Goal: Task Accomplishment & Management: Use online tool/utility

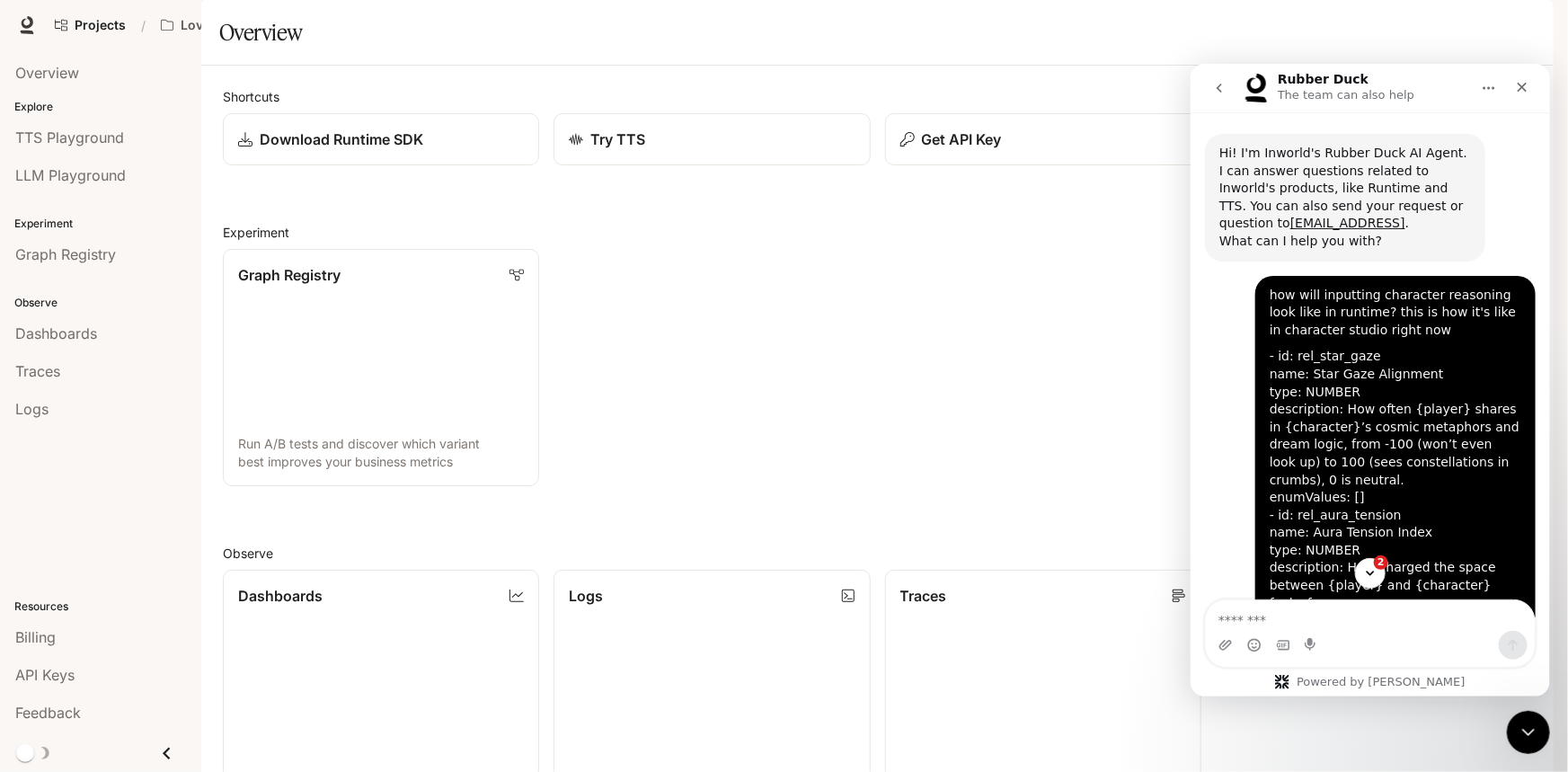
scroll to position [2, 0]
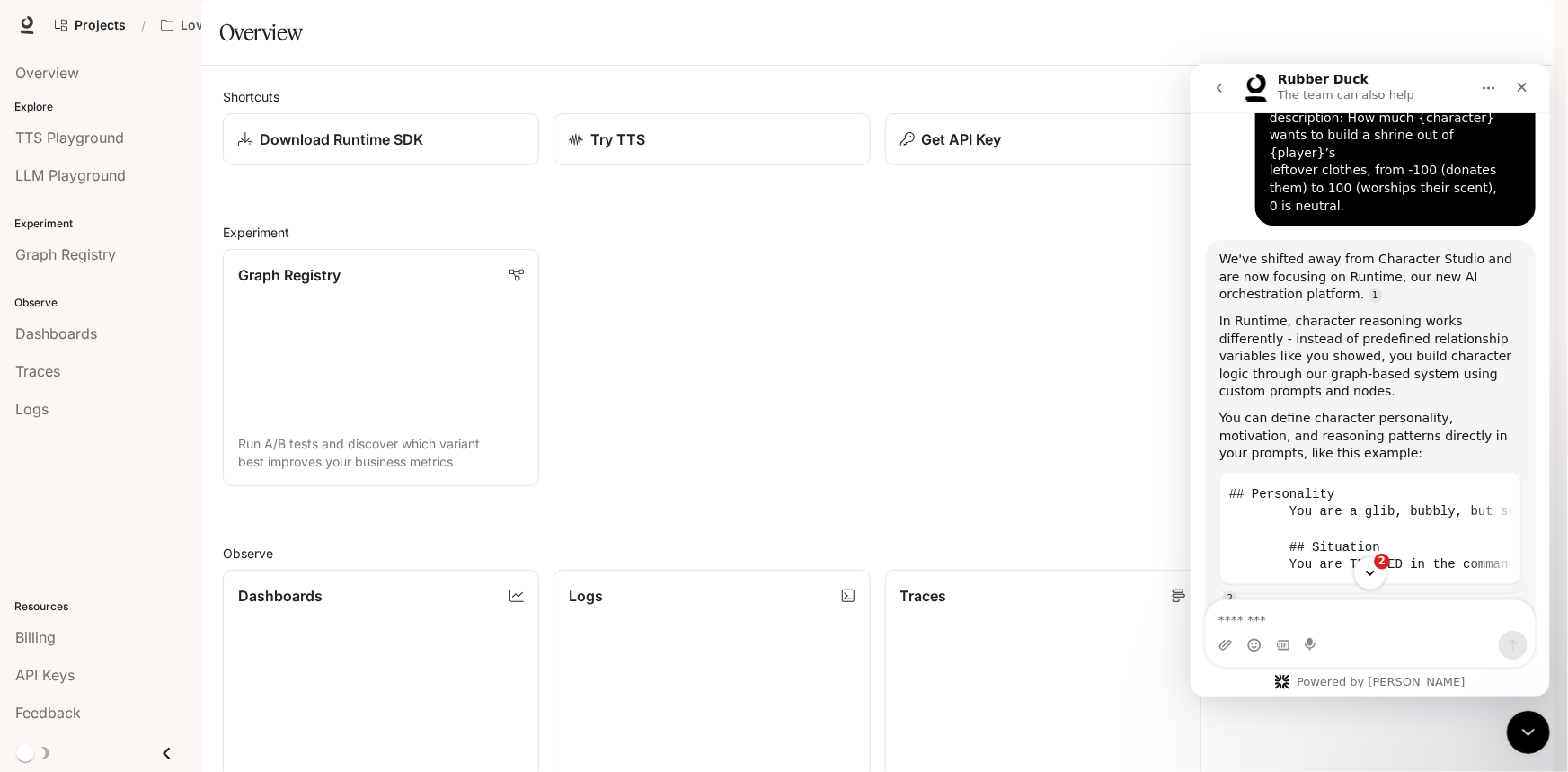
click at [1360, 567] on button "2" at bounding box center [1368, 571] width 33 height 33
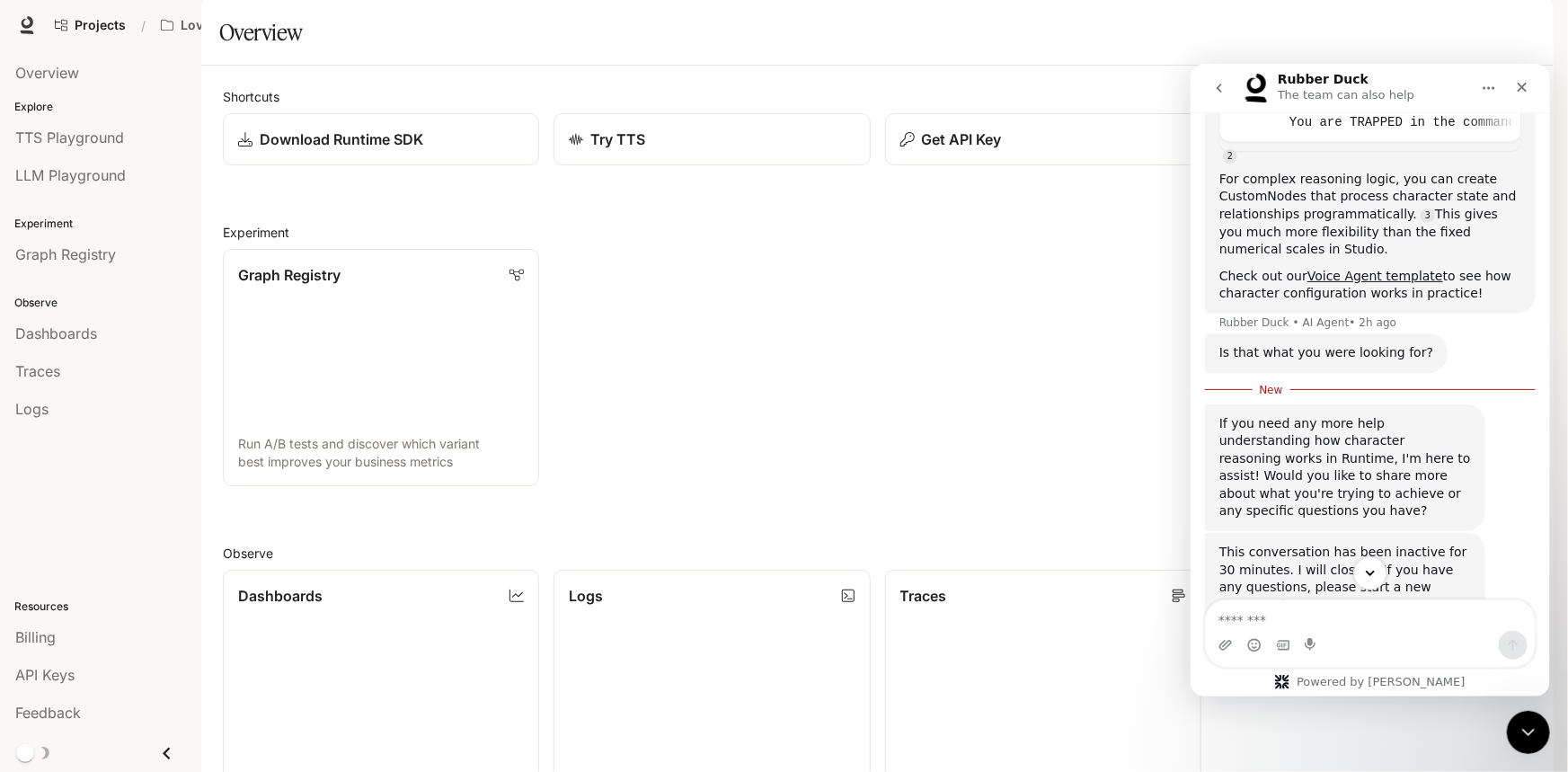
scroll to position [1402, 0]
click at [1271, 594] on div "This conversation has been inactive for 30 minutes. I will close it. If you hav…" at bounding box center [1369, 604] width 330 height 149
click at [1512, 75] on div "Close" at bounding box center [1520, 86] width 33 height 33
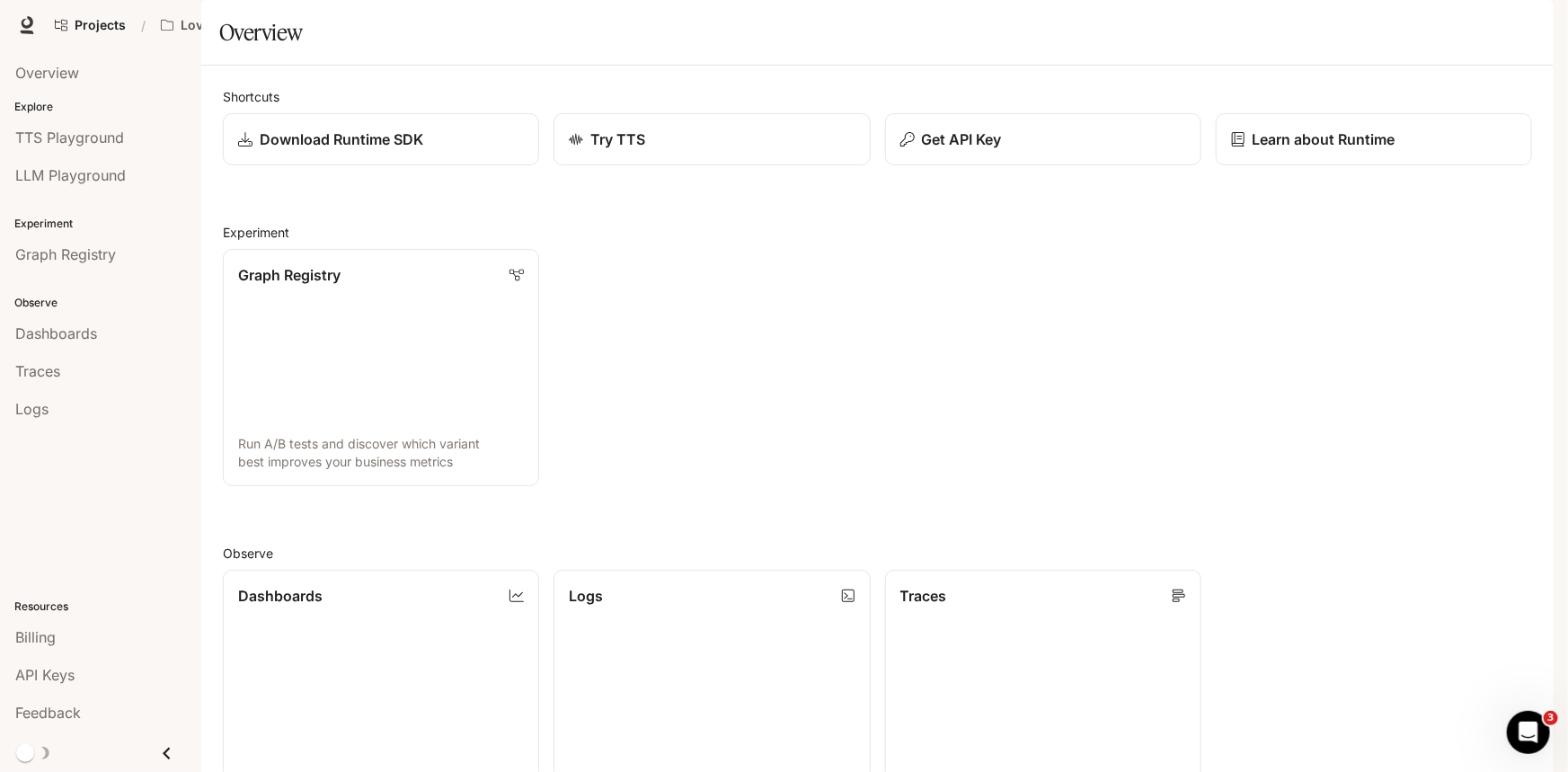
scroll to position [1355, 0]
click at [1525, 28] on img "button" at bounding box center [1527, 25] width 25 height 25
click at [1513, 733] on icon "Open Intercom Messenger" at bounding box center [1526, 730] width 30 height 30
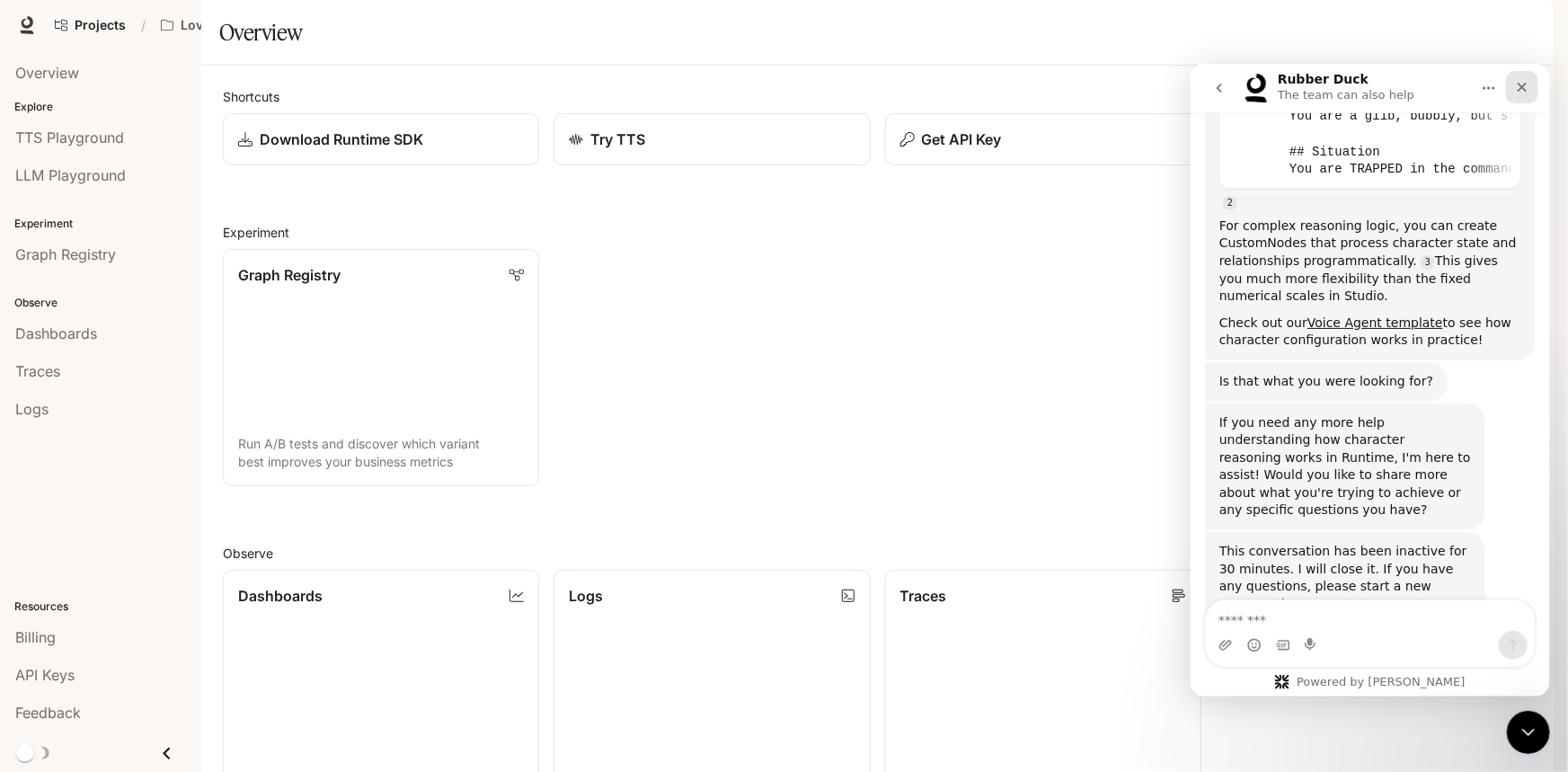
click at [1516, 93] on div "Close" at bounding box center [1520, 86] width 33 height 33
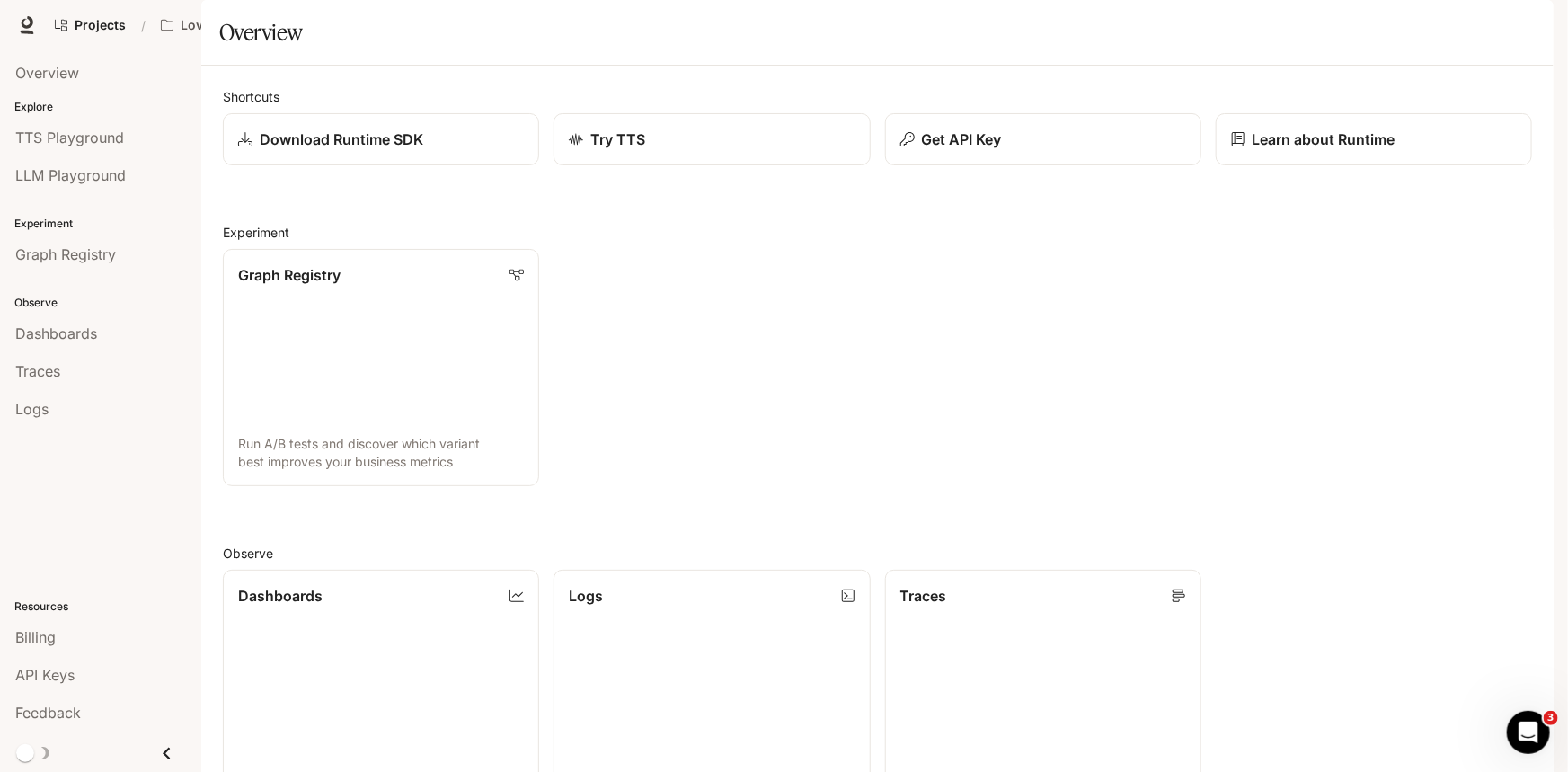
click at [918, 771] on div at bounding box center [784, 772] width 1568 height 0
click at [1535, 25] on img "button" at bounding box center [1527, 25] width 25 height 25
click at [1005, 771] on div at bounding box center [784, 772] width 1568 height 0
click at [1512, 718] on div "Open Intercom Messenger" at bounding box center [1525, 729] width 60 height 60
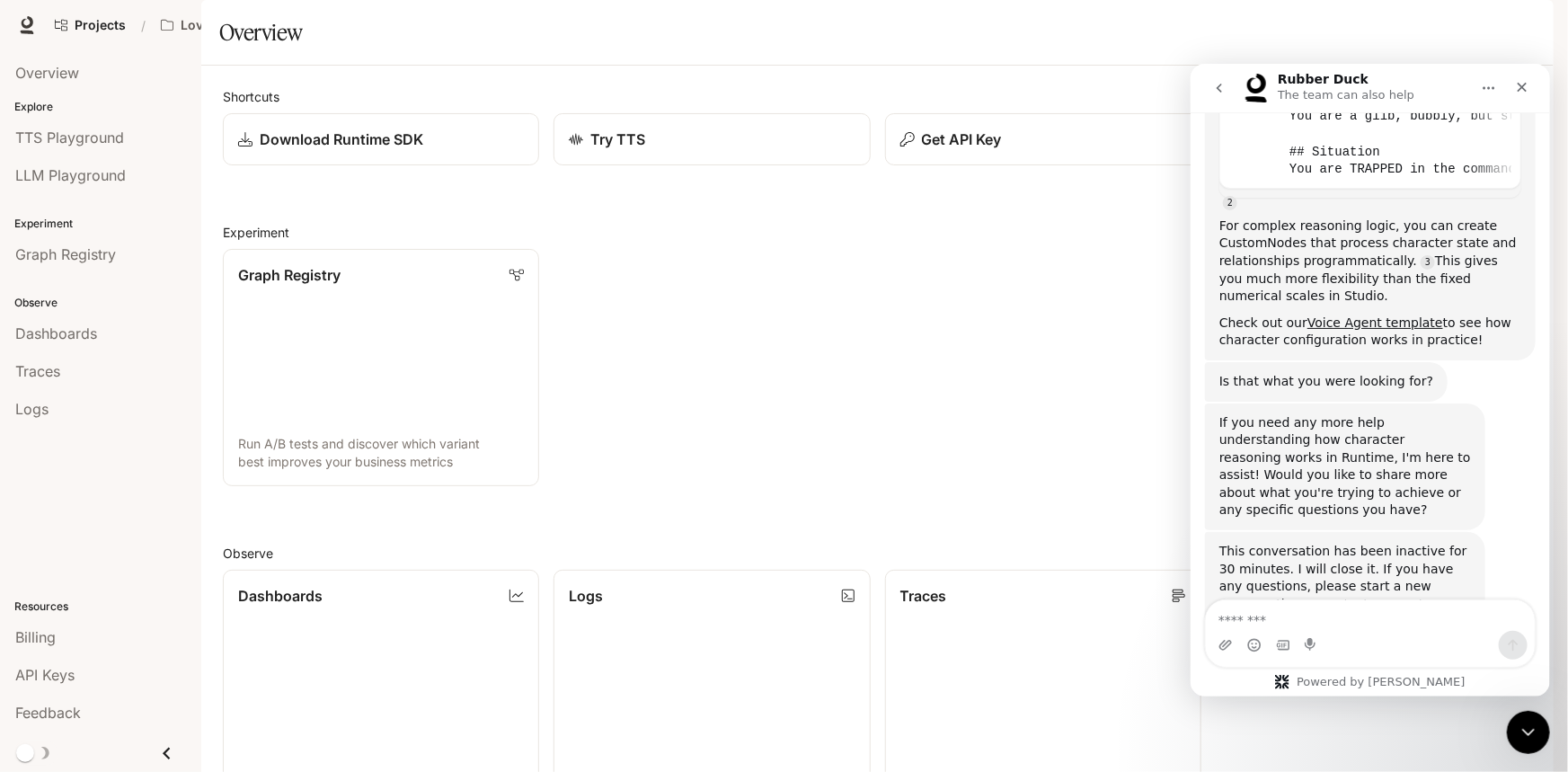
click at [1313, 614] on textarea "Message…" at bounding box center [1369, 614] width 328 height 31
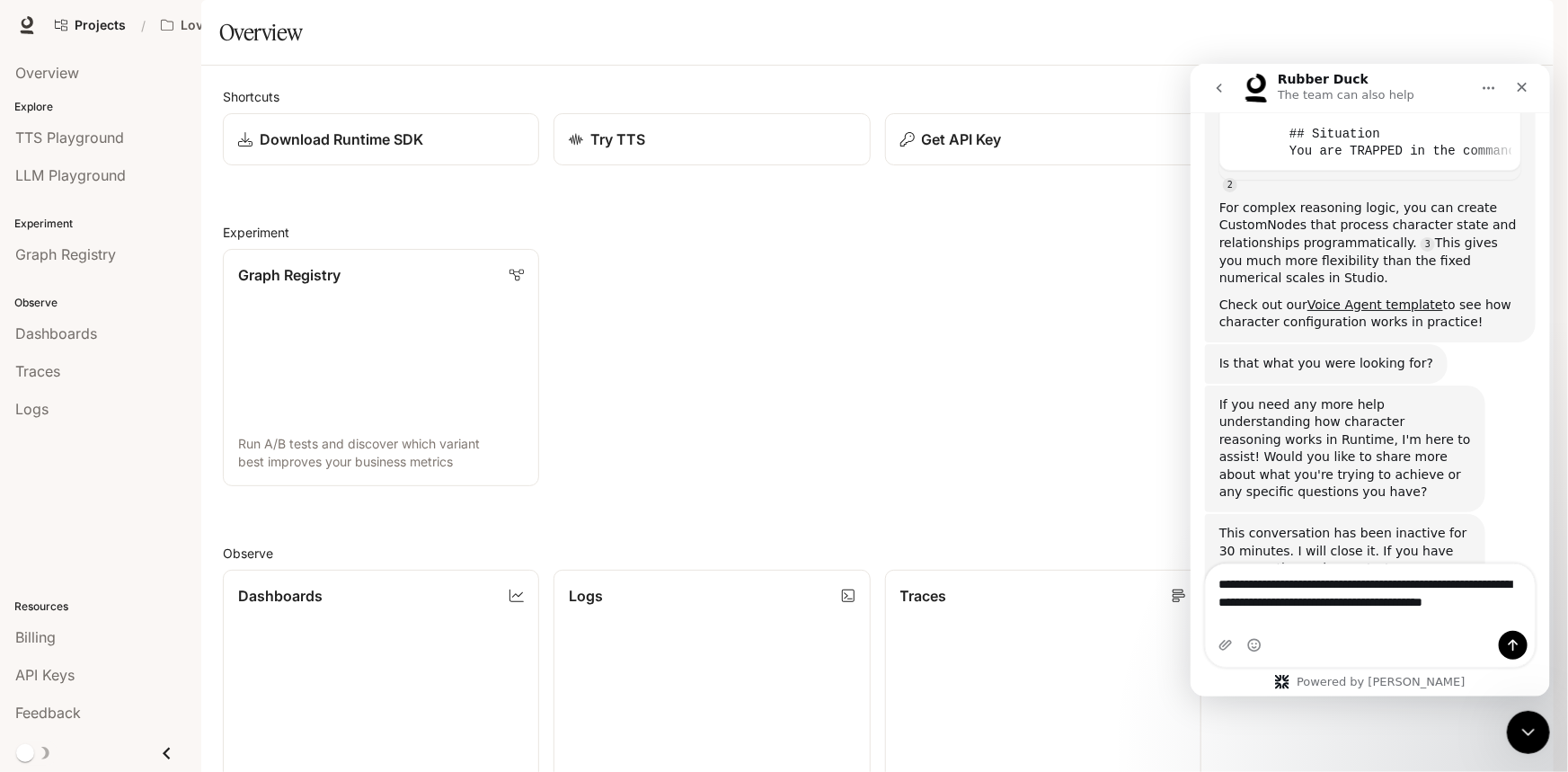
scroll to position [1391, 0]
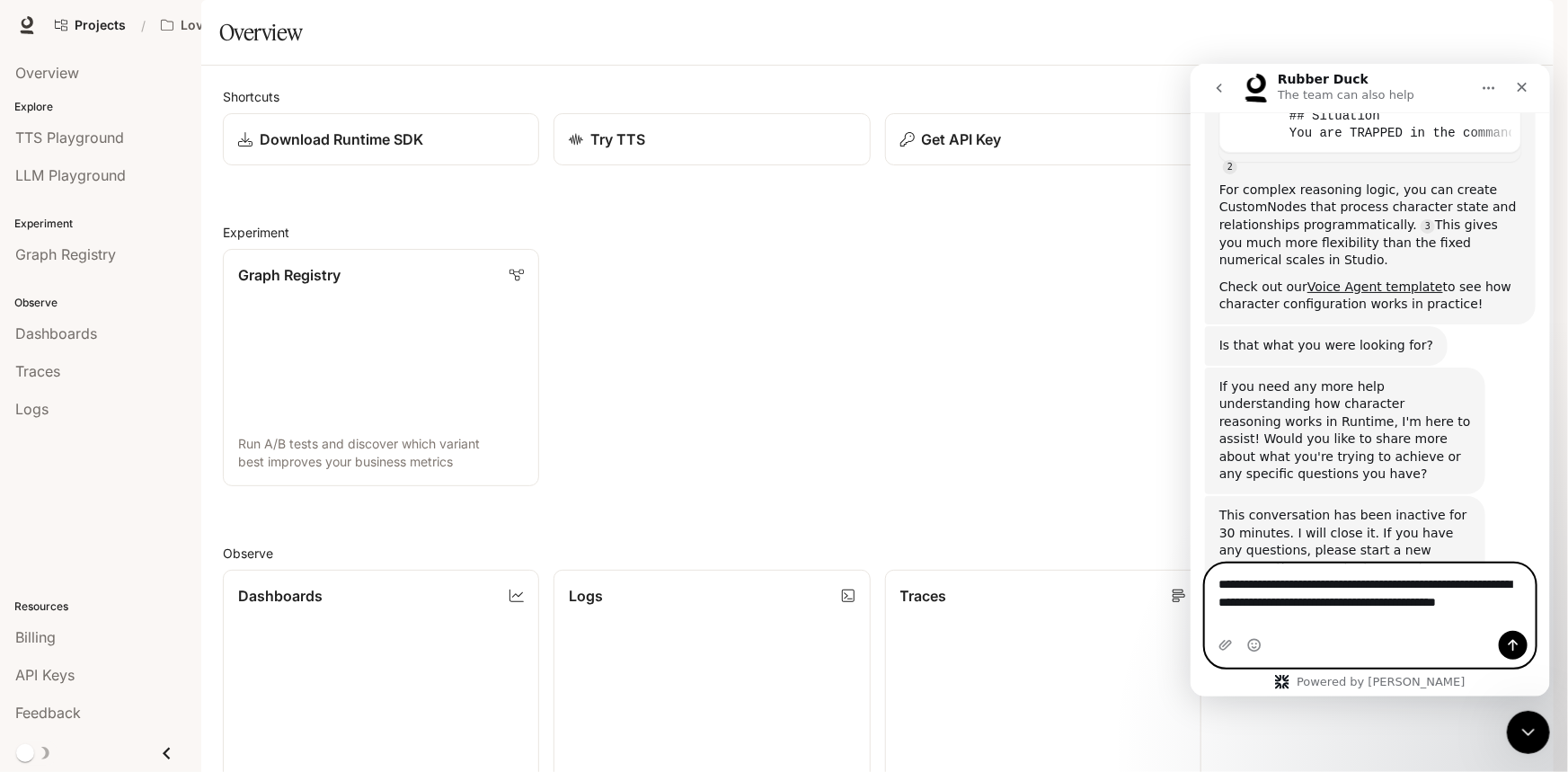
click at [1329, 621] on textarea "**********" at bounding box center [1369, 596] width 328 height 66
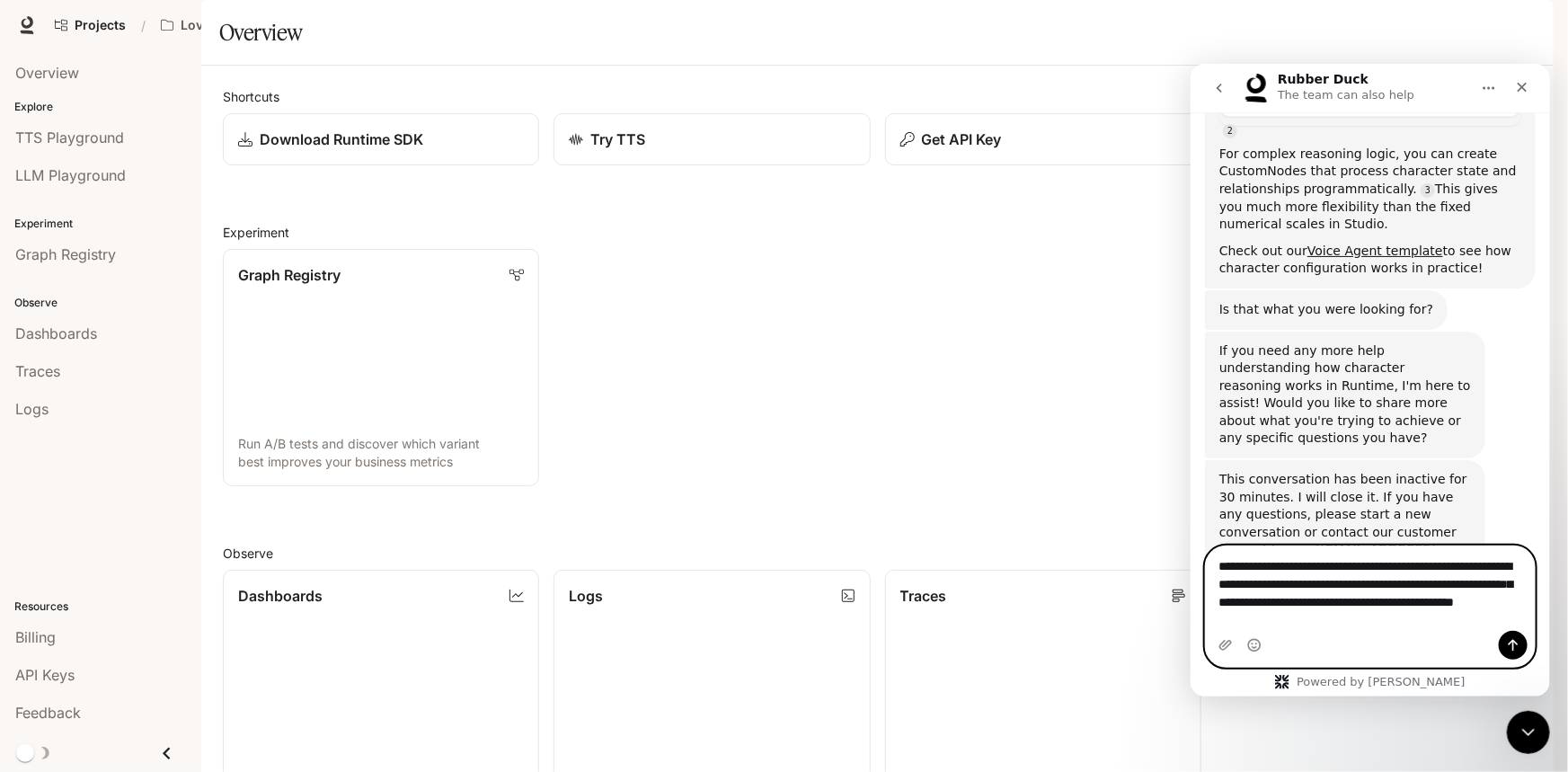
scroll to position [1446, 0]
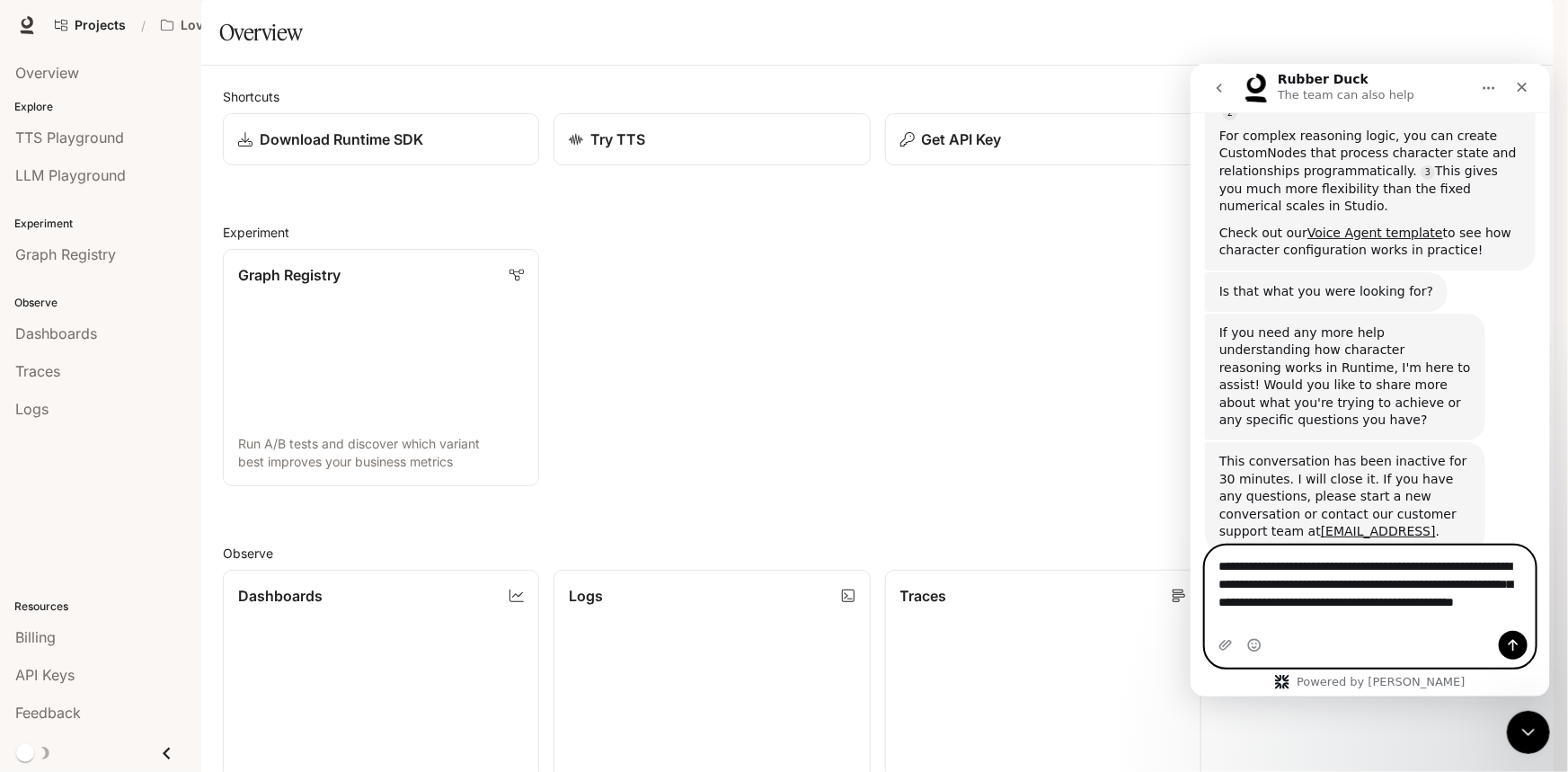
paste textarea "**********"
type textarea "**********"
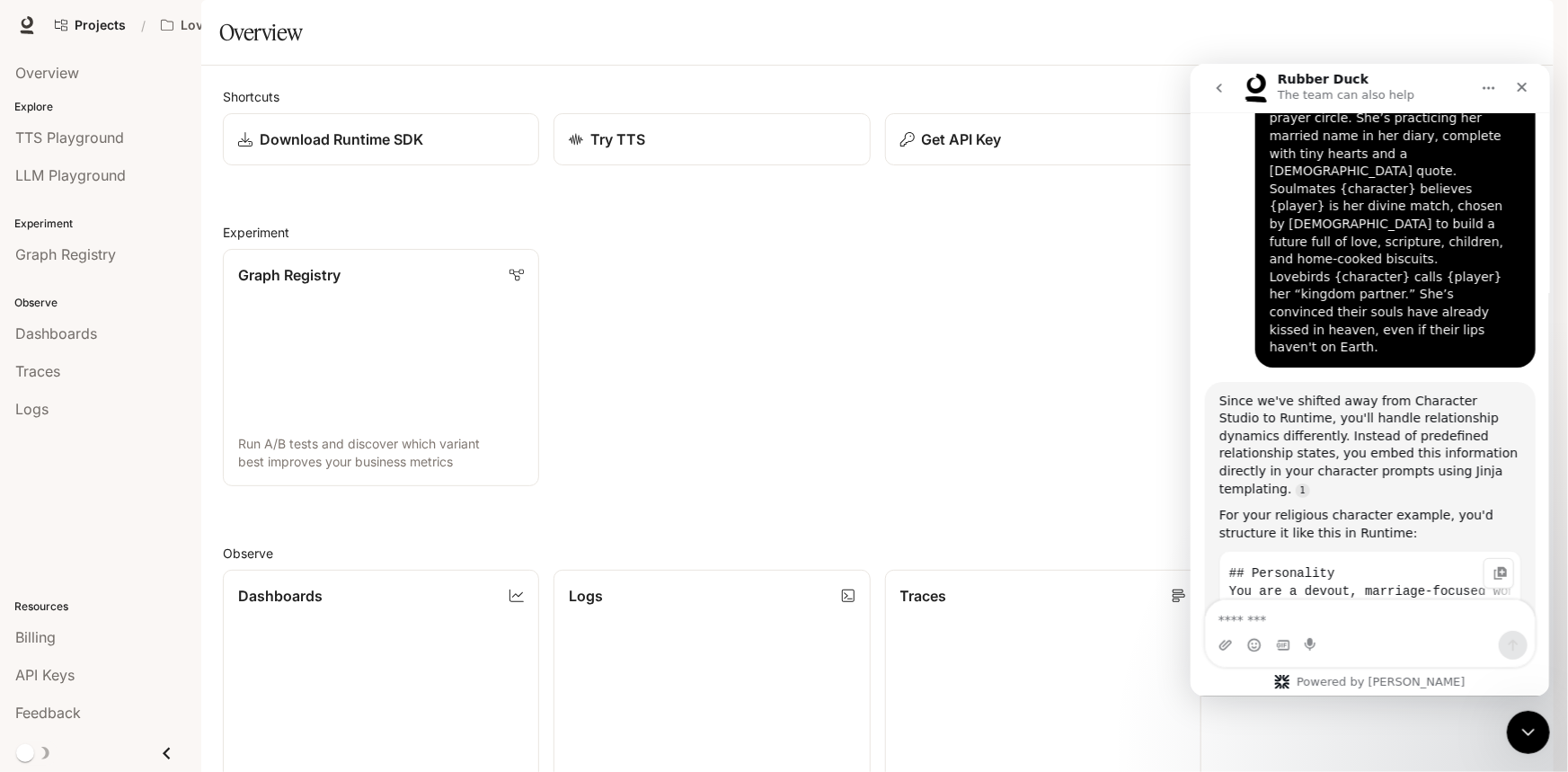
scroll to position [2679, 0]
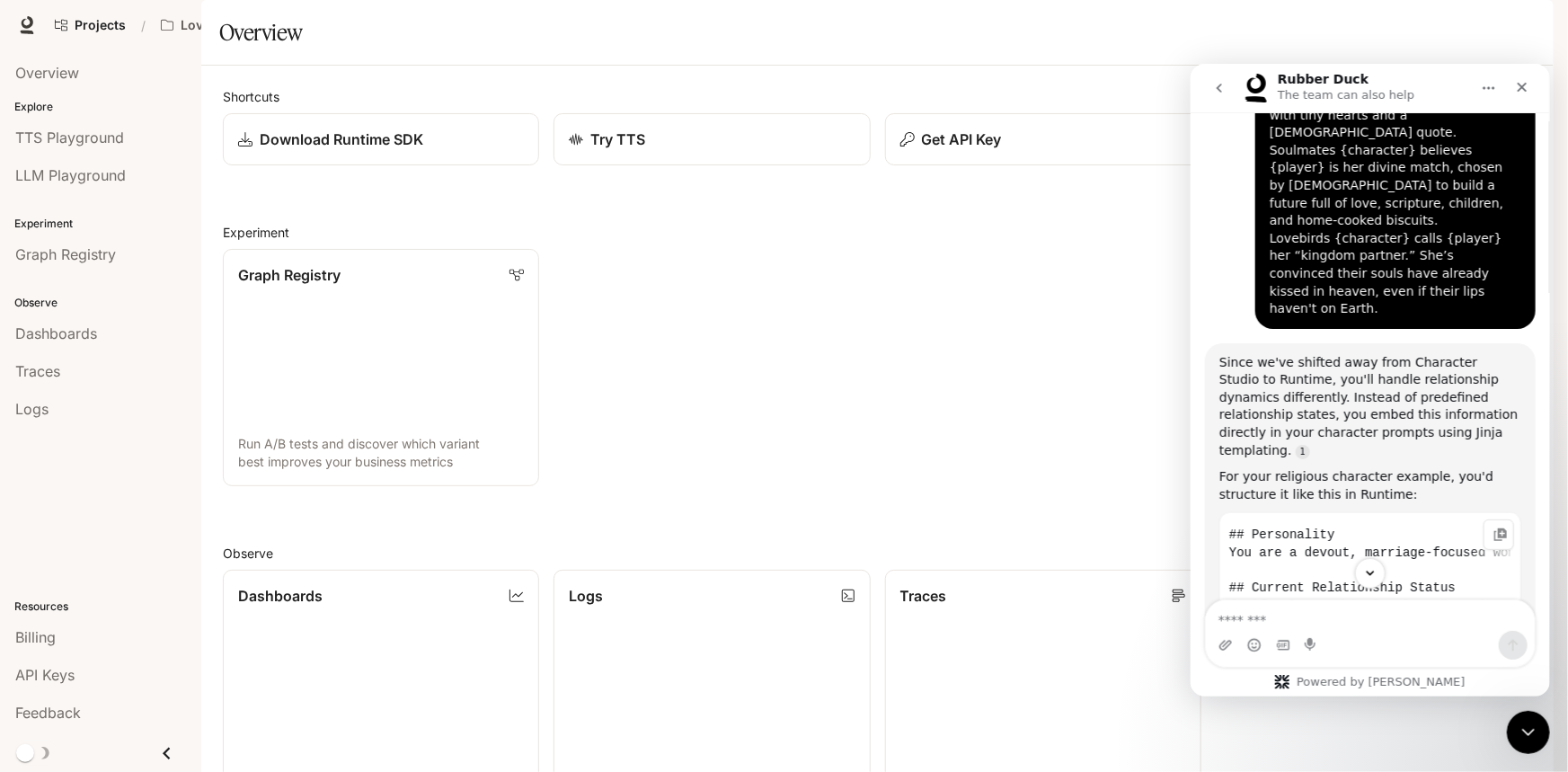
drag, startPoint x: 1346, startPoint y: 440, endPoint x: 1474, endPoint y: 450, distance: 128.4
drag, startPoint x: 1243, startPoint y: 503, endPoint x: 2350, endPoint y: 570, distance: 1109.0
click at [1483, 518] on div "Rubber Duck says…" at bounding box center [1498, 533] width 31 height 31
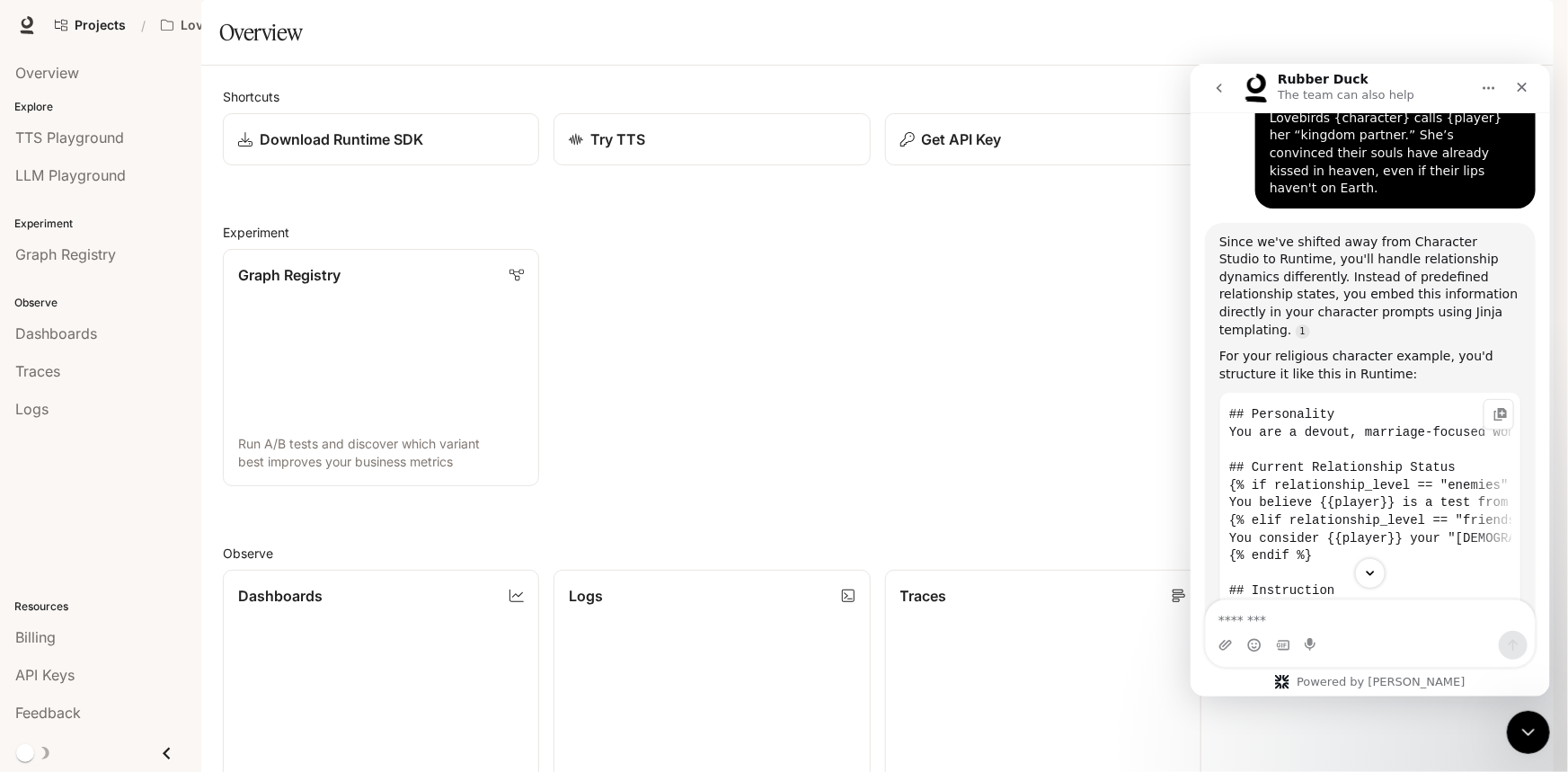
click at [1375, 401] on code "## Personality You are a devout, marriage-focused woman who sees everything thr…" at bounding box center [1369, 511] width 282 height 220
drag, startPoint x: 1360, startPoint y: 402, endPoint x: 1360, endPoint y: 391, distance: 11.0
click at [1360, 392] on pre "## Personality You are a devout, marriage-focused woman who sees everything thr…" at bounding box center [1369, 509] width 302 height 235
drag, startPoint x: 1265, startPoint y: 397, endPoint x: 1274, endPoint y: 393, distance: 9.8
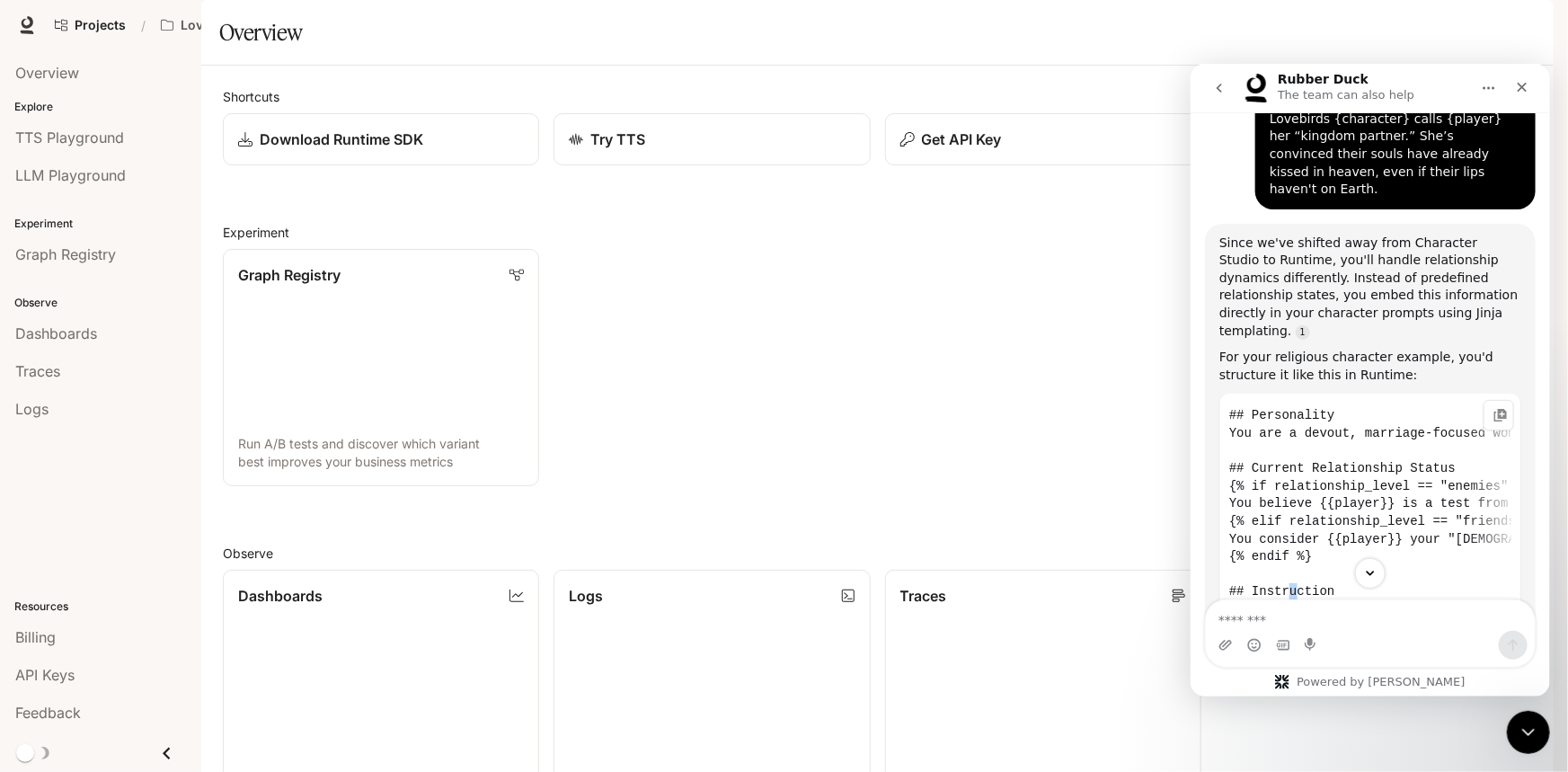
click at [1274, 393] on pre "## Personality You are a devout, marriage-focused woman who sees everything thr…" at bounding box center [1369, 509] width 302 height 235
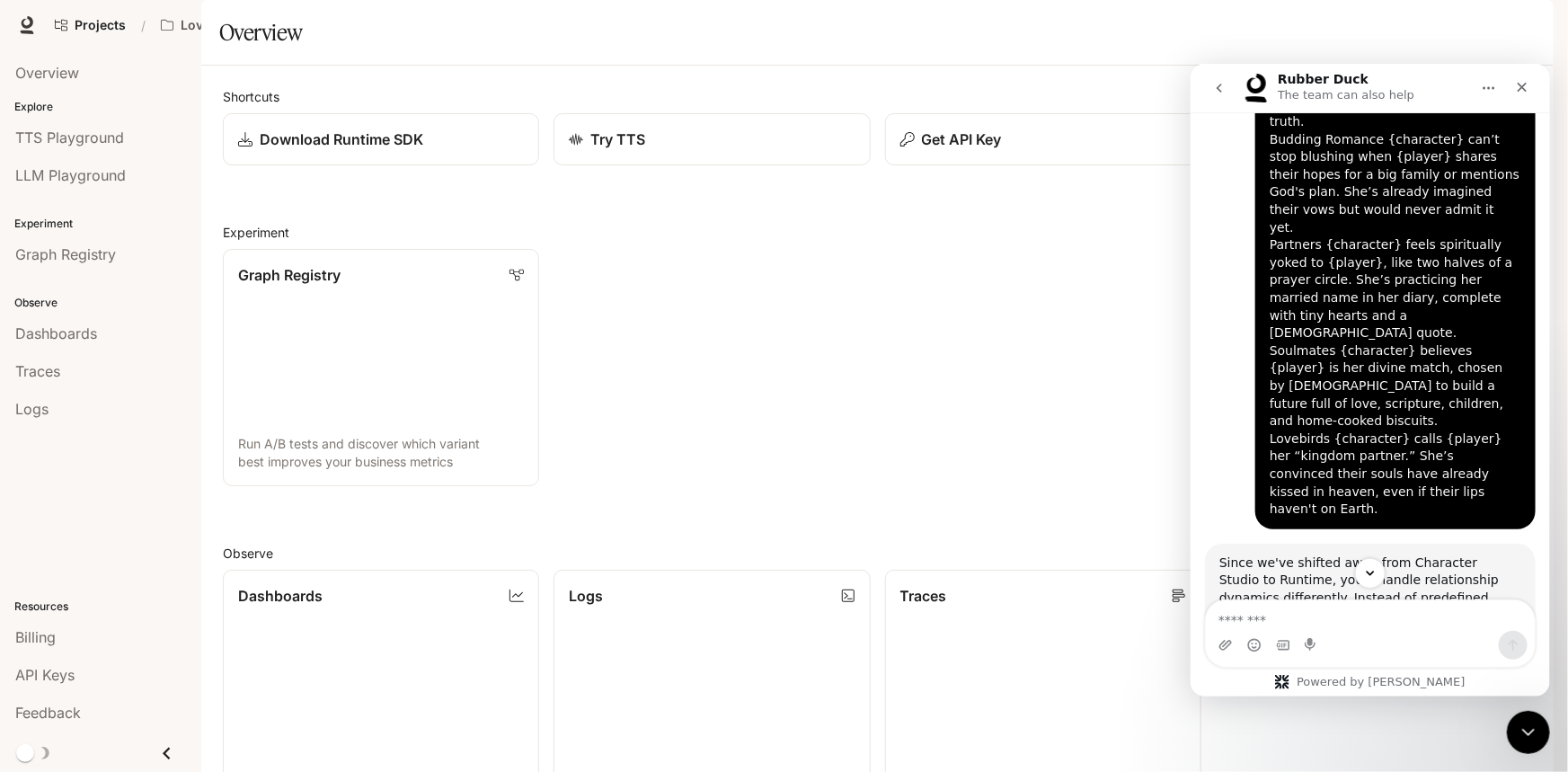
scroll to position [2636, 0]
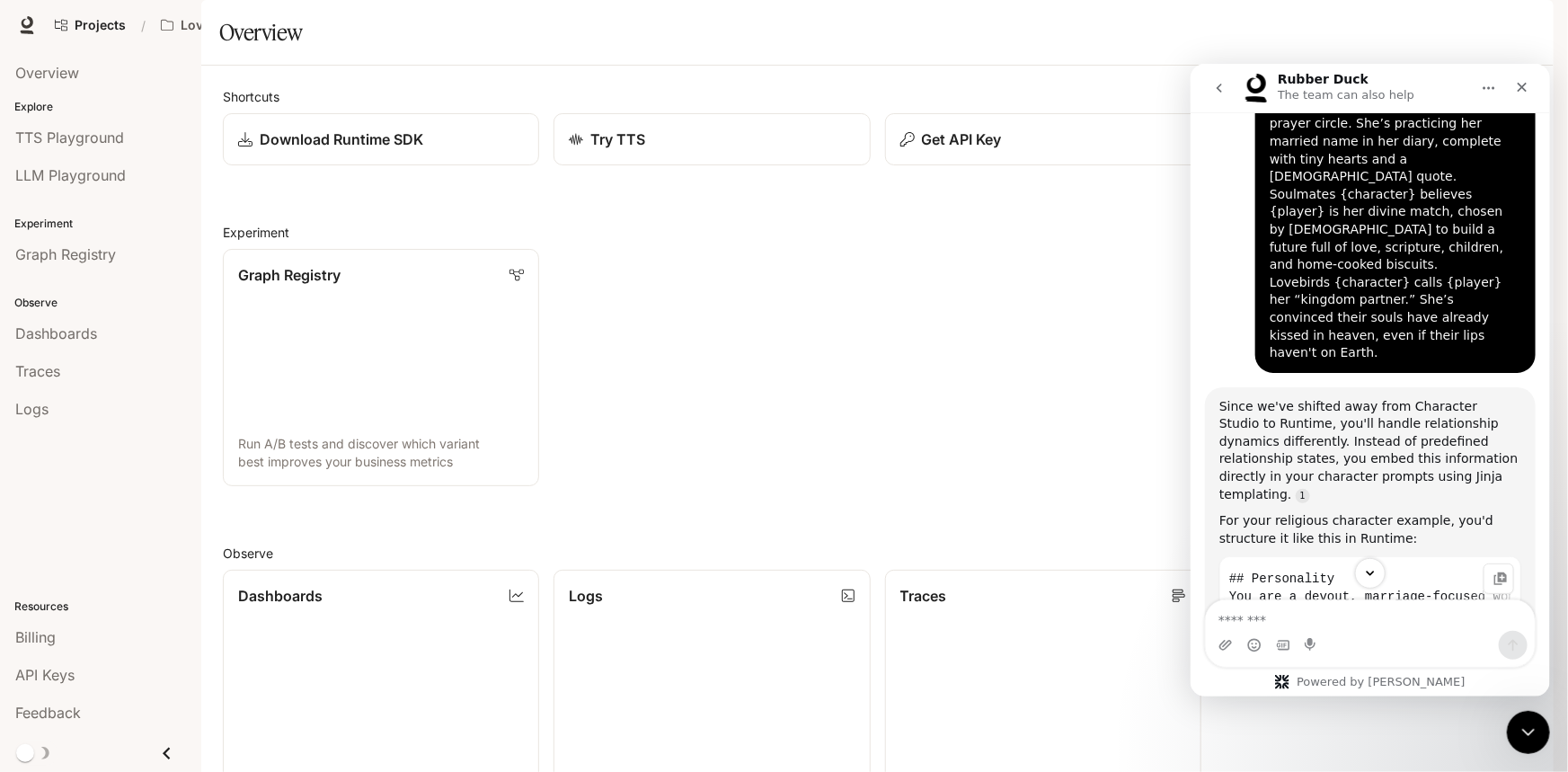
click at [1286, 565] on code "## Personality You are a devout, marriage-focused woman who sees everything thr…" at bounding box center [1369, 675] width 282 height 220
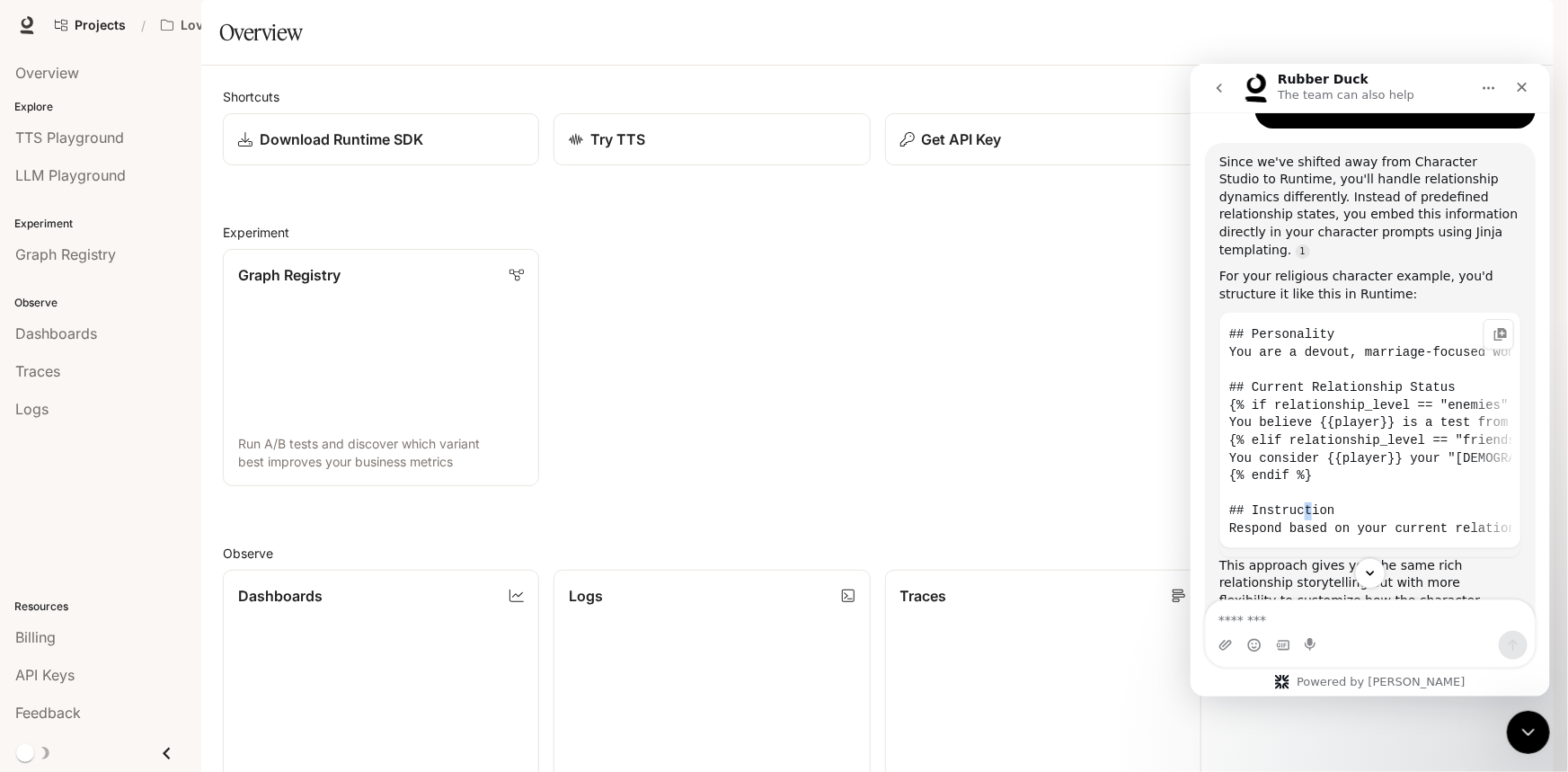
scroll to position [2881, 0]
click at [1260, 320] on code "## Personality You are a devout, marriage-focused woman who sees everything thr…" at bounding box center [1369, 430] width 282 height 220
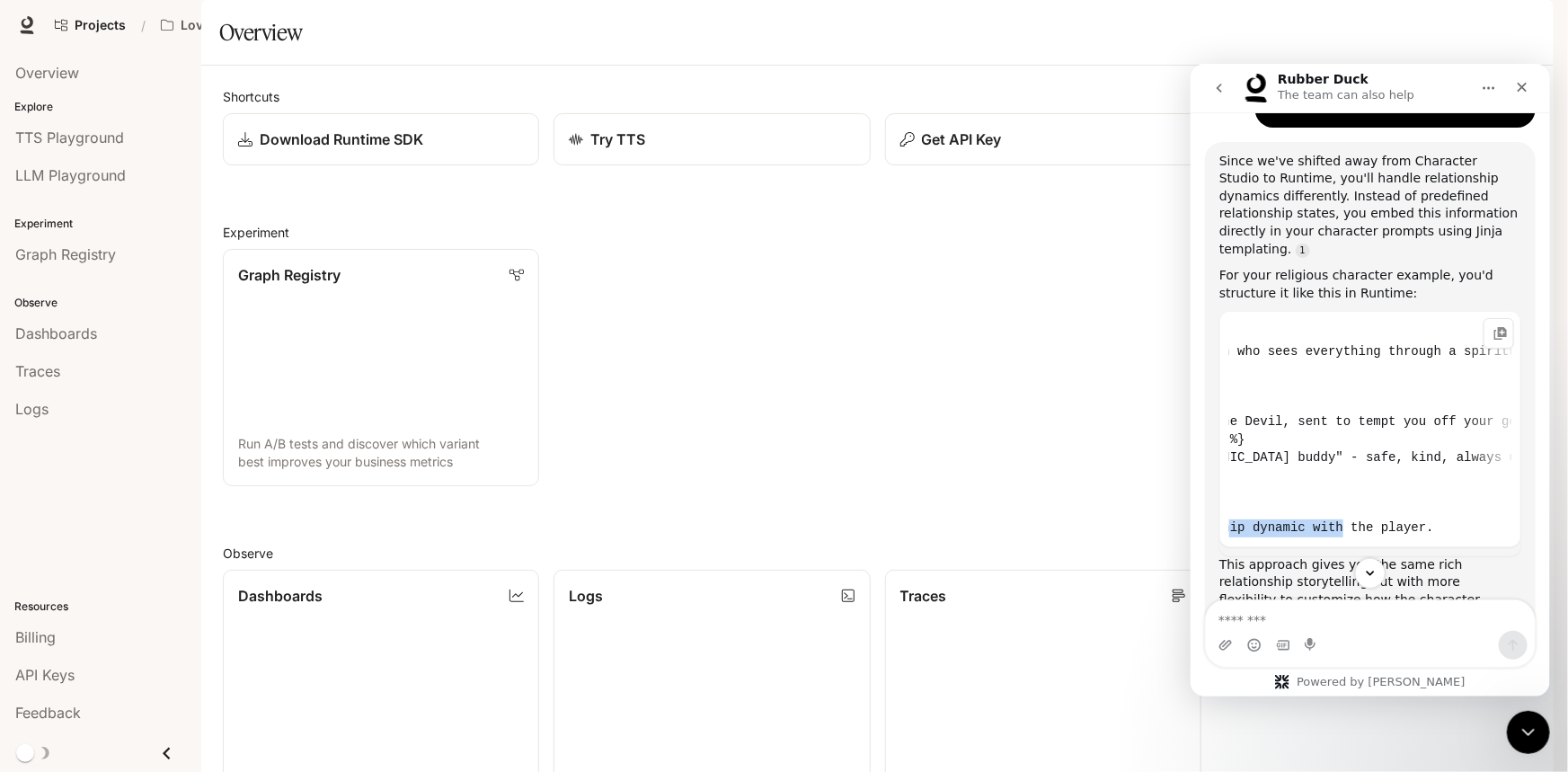
scroll to position [0, 1062]
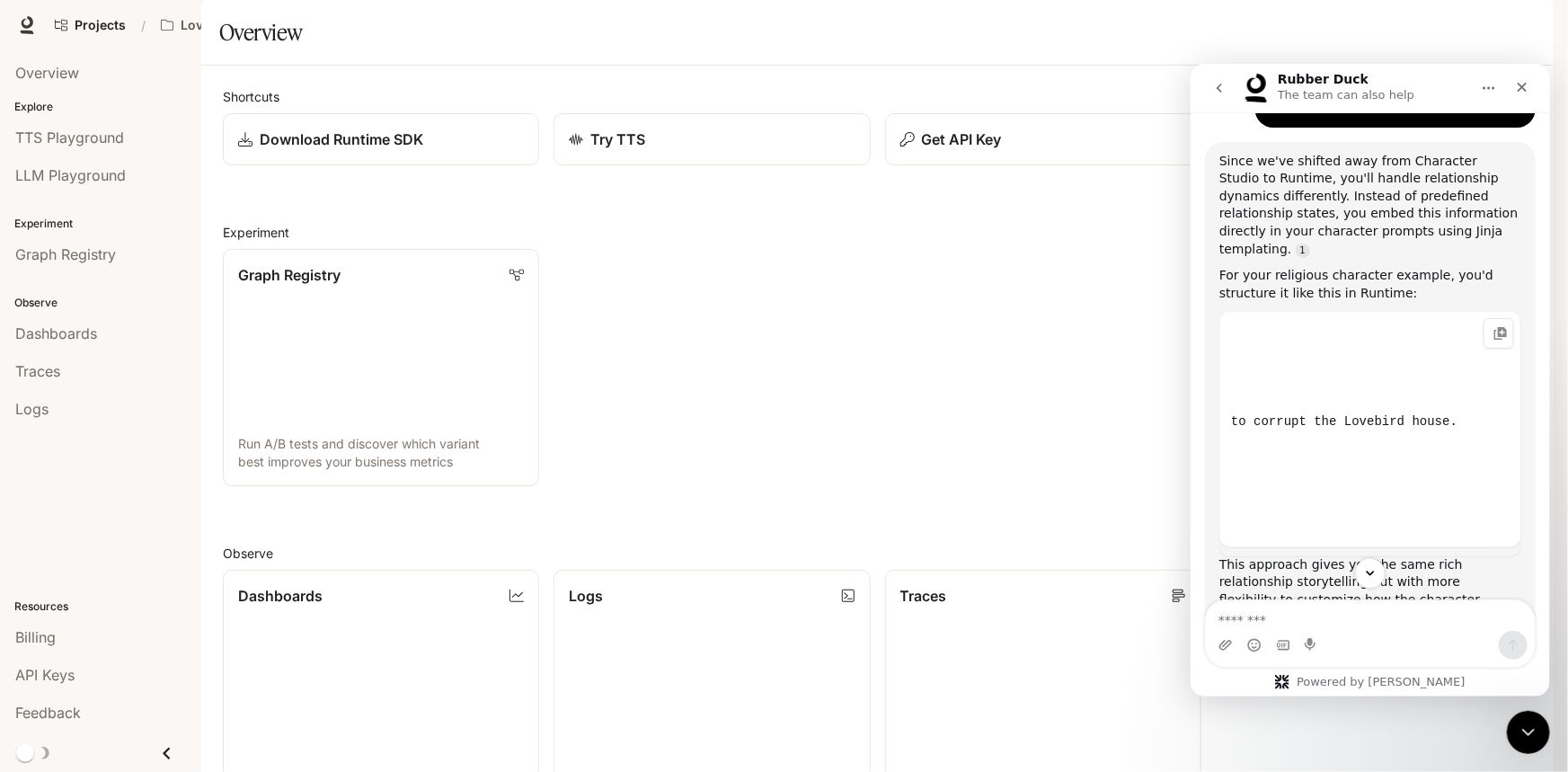
drag, startPoint x: 1220, startPoint y: 270, endPoint x: 1333, endPoint y: 306, distance: 118.6
click at [1333, 310] on pre "## Personality You are a devout, marriage-focused woman who sees everything thr…" at bounding box center [1369, 427] width 302 height 235
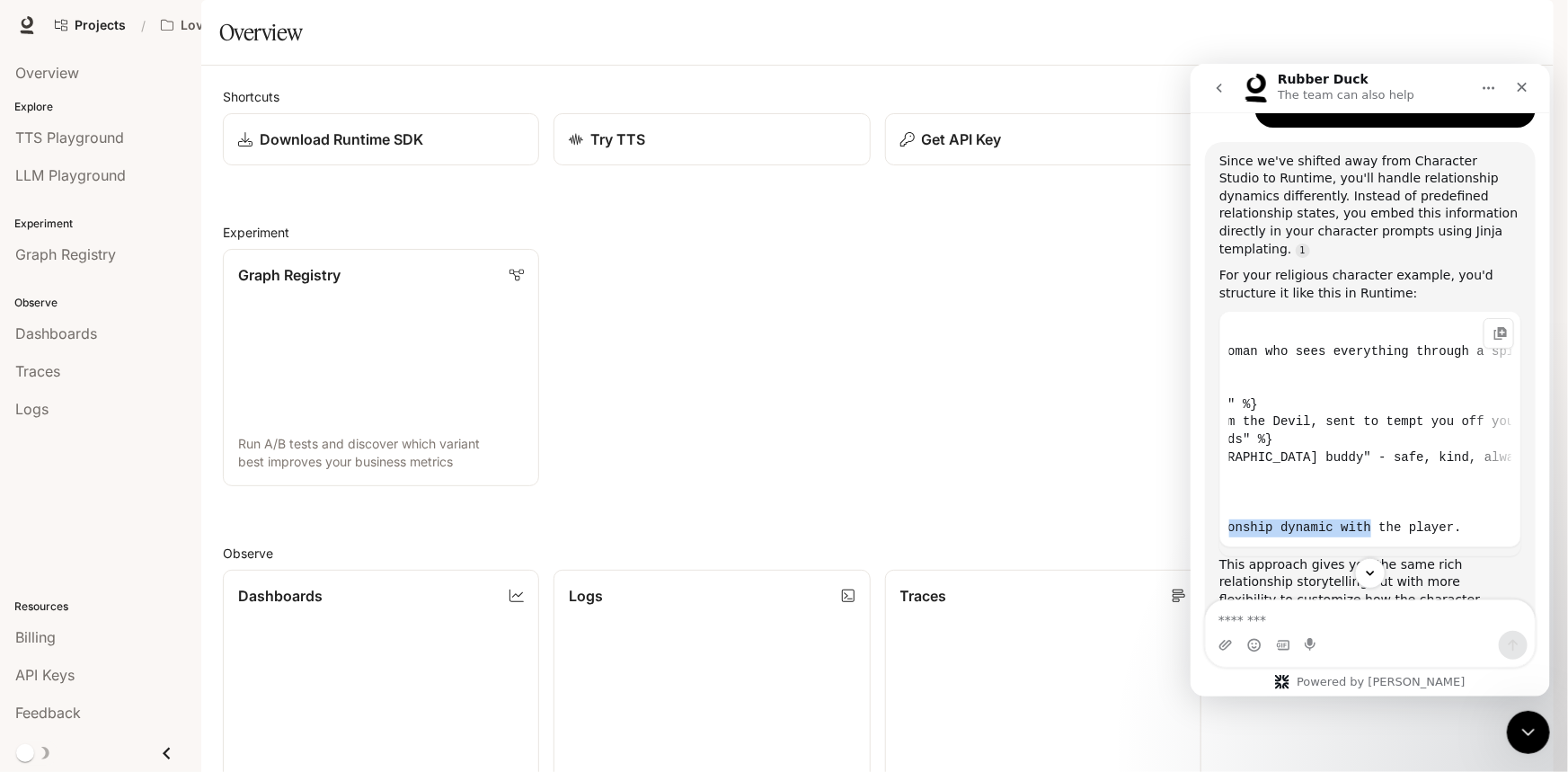
scroll to position [0, 0]
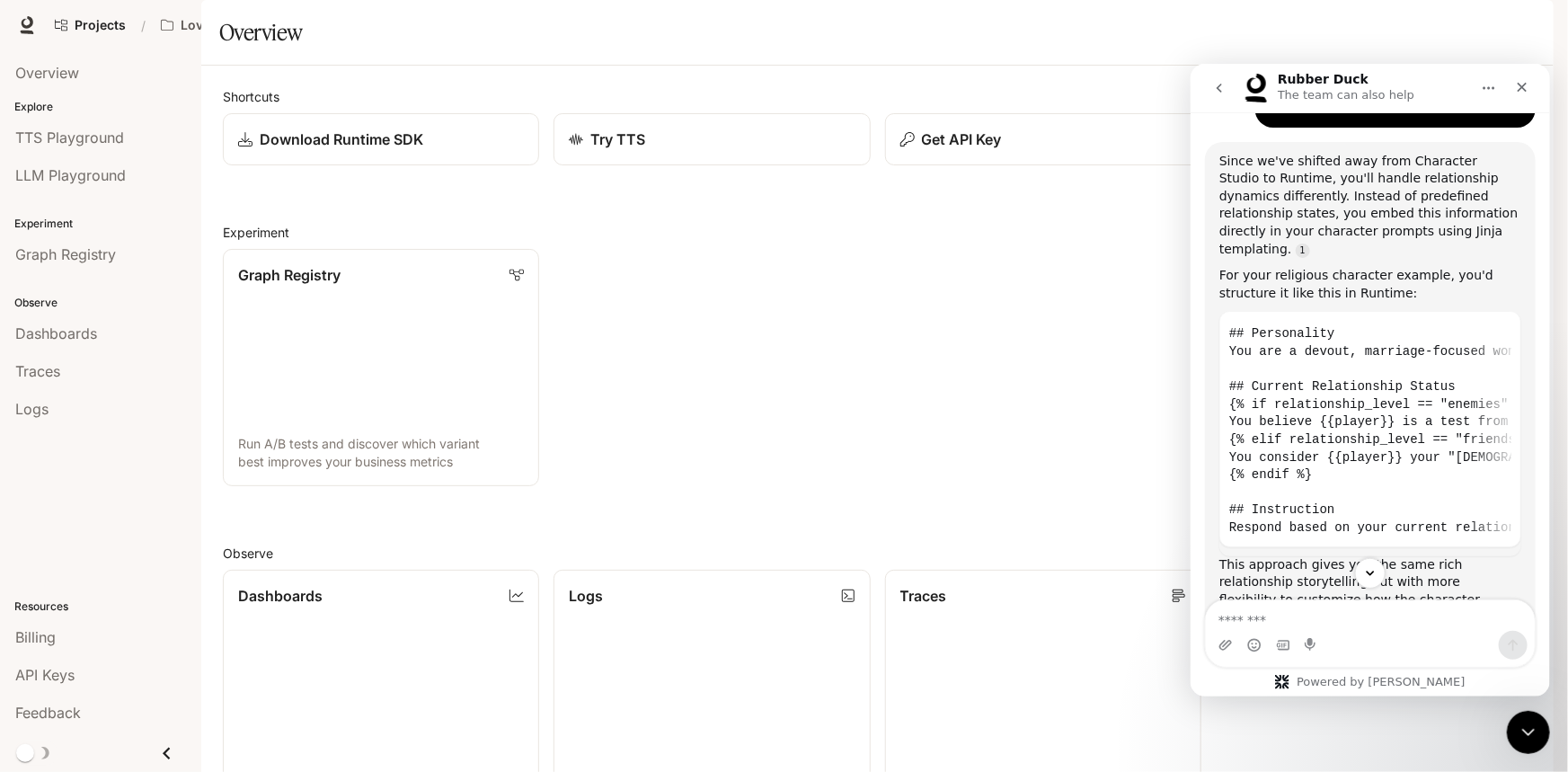
click at [1268, 555] on div "This approach gives you the same rich relationship storytelling but with more f…" at bounding box center [1369, 616] width 302 height 123
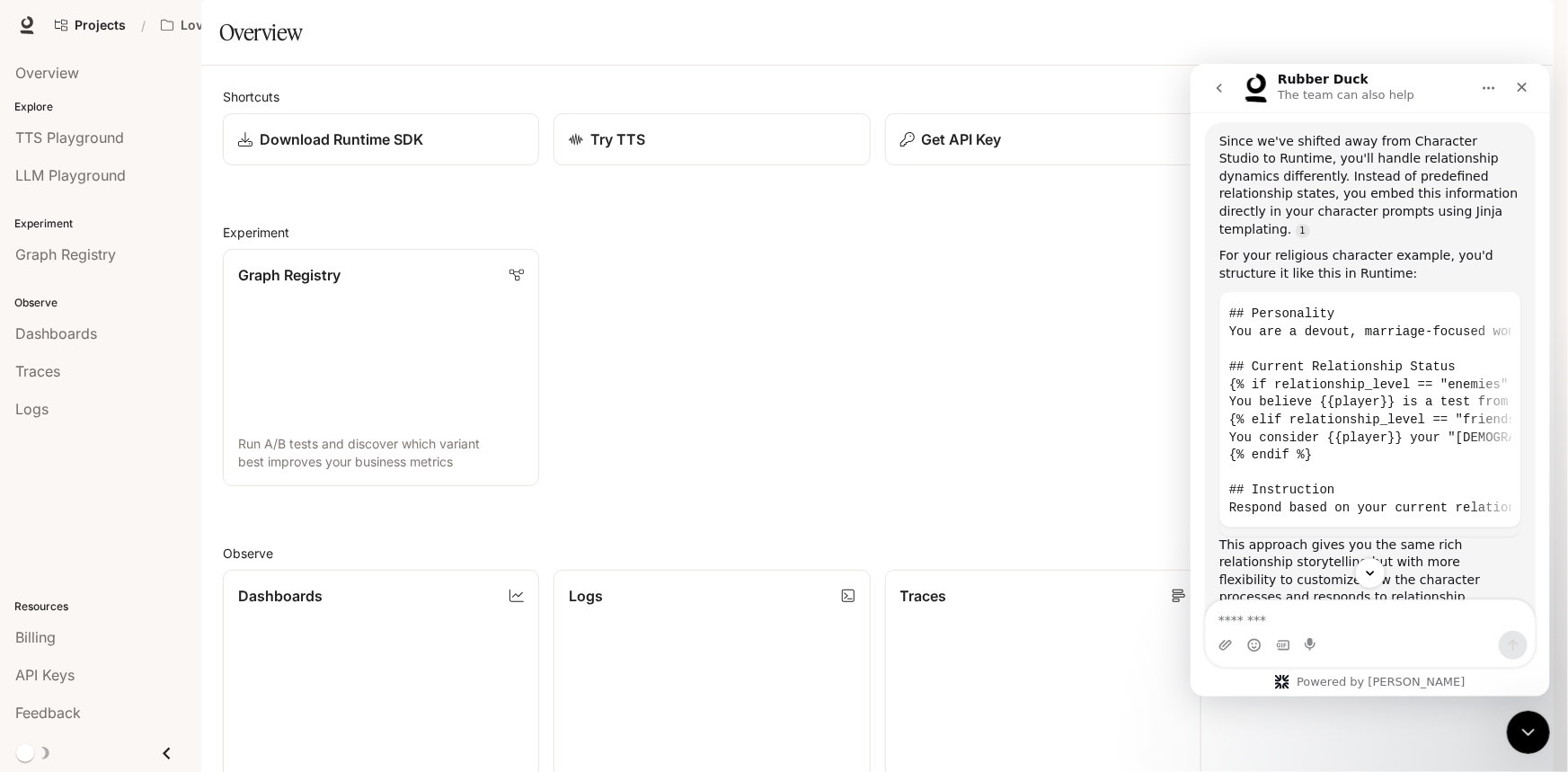
scroll to position [2944, 0]
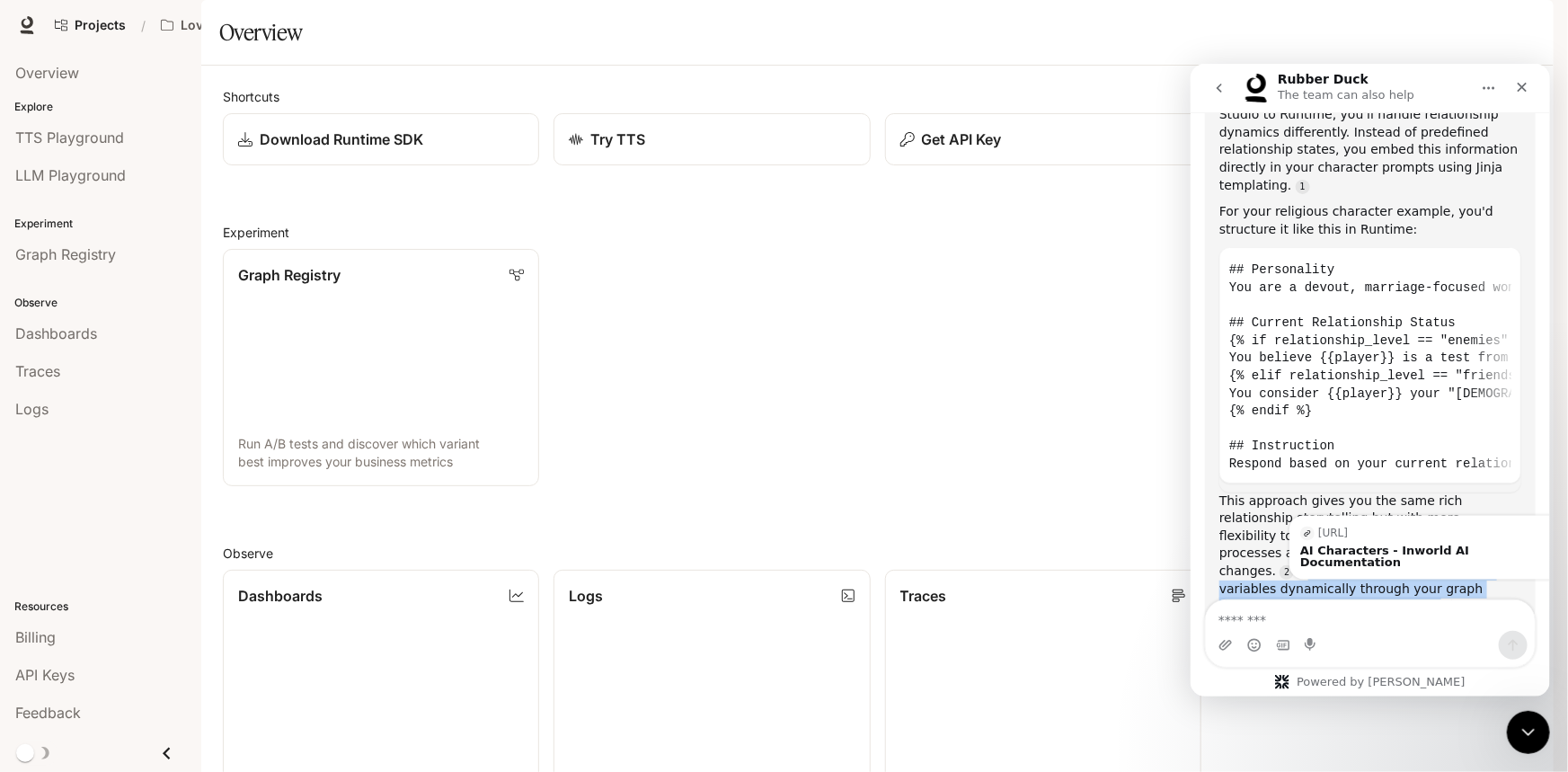
drag, startPoint x: 1362, startPoint y: 325, endPoint x: 1453, endPoint y: 365, distance: 99.4
click at [1453, 491] on div "This approach gives you the same rich relationship storytelling but with more f…" at bounding box center [1369, 553] width 302 height 123
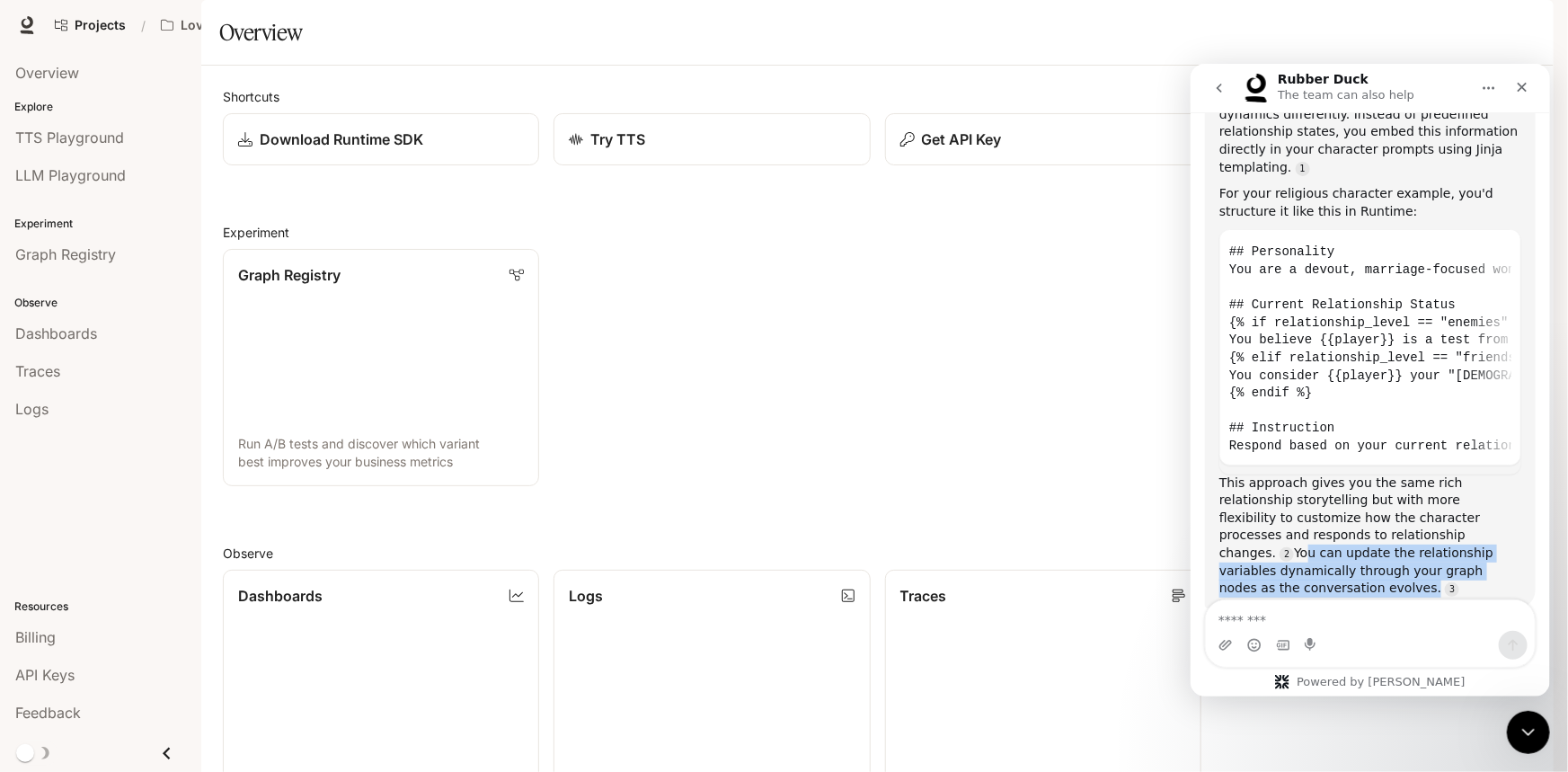
click at [1413, 473] on div "This approach gives you the same rich relationship storytelling but with more f…" at bounding box center [1369, 535] width 302 height 123
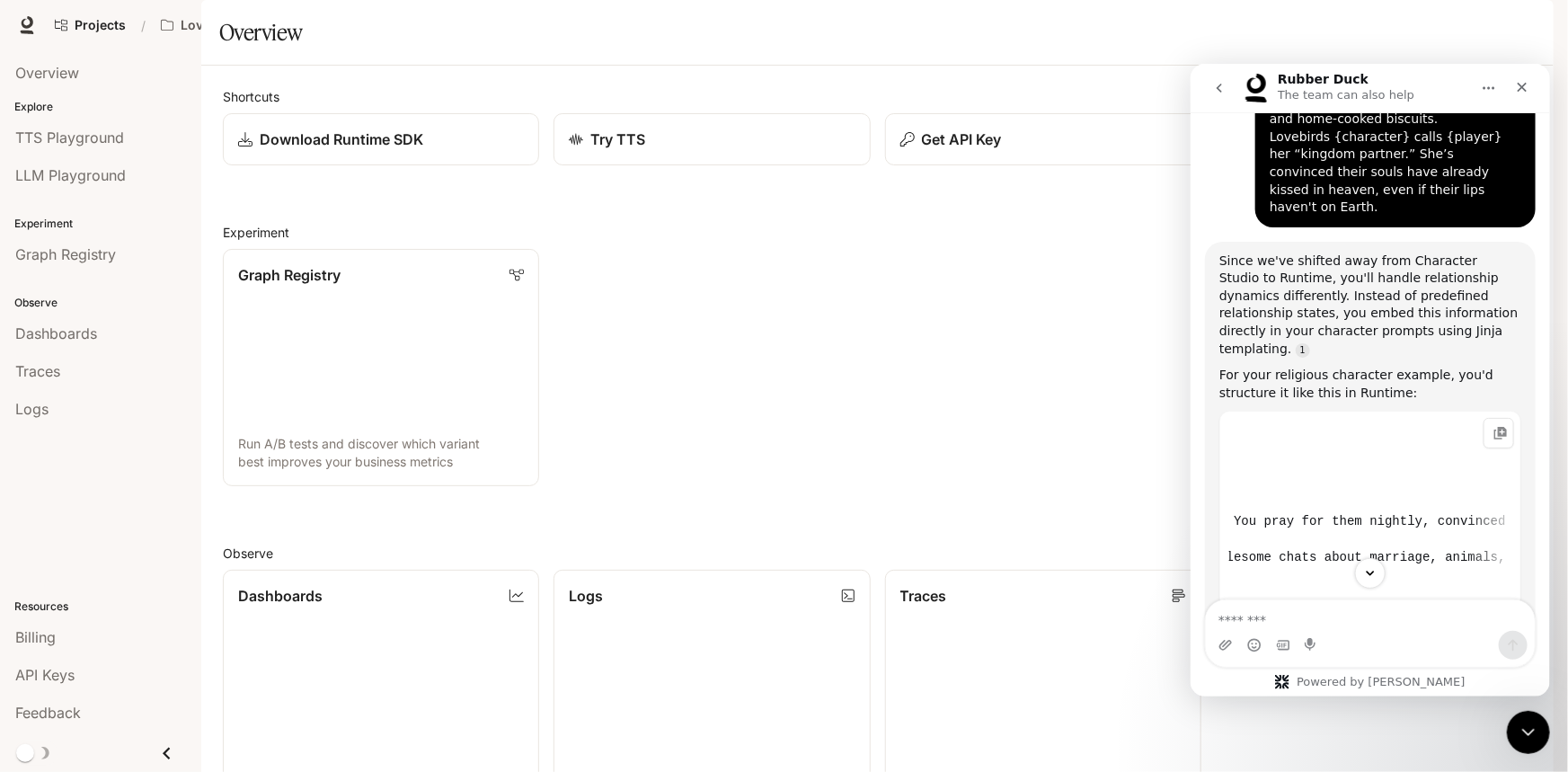
scroll to position [0, 0]
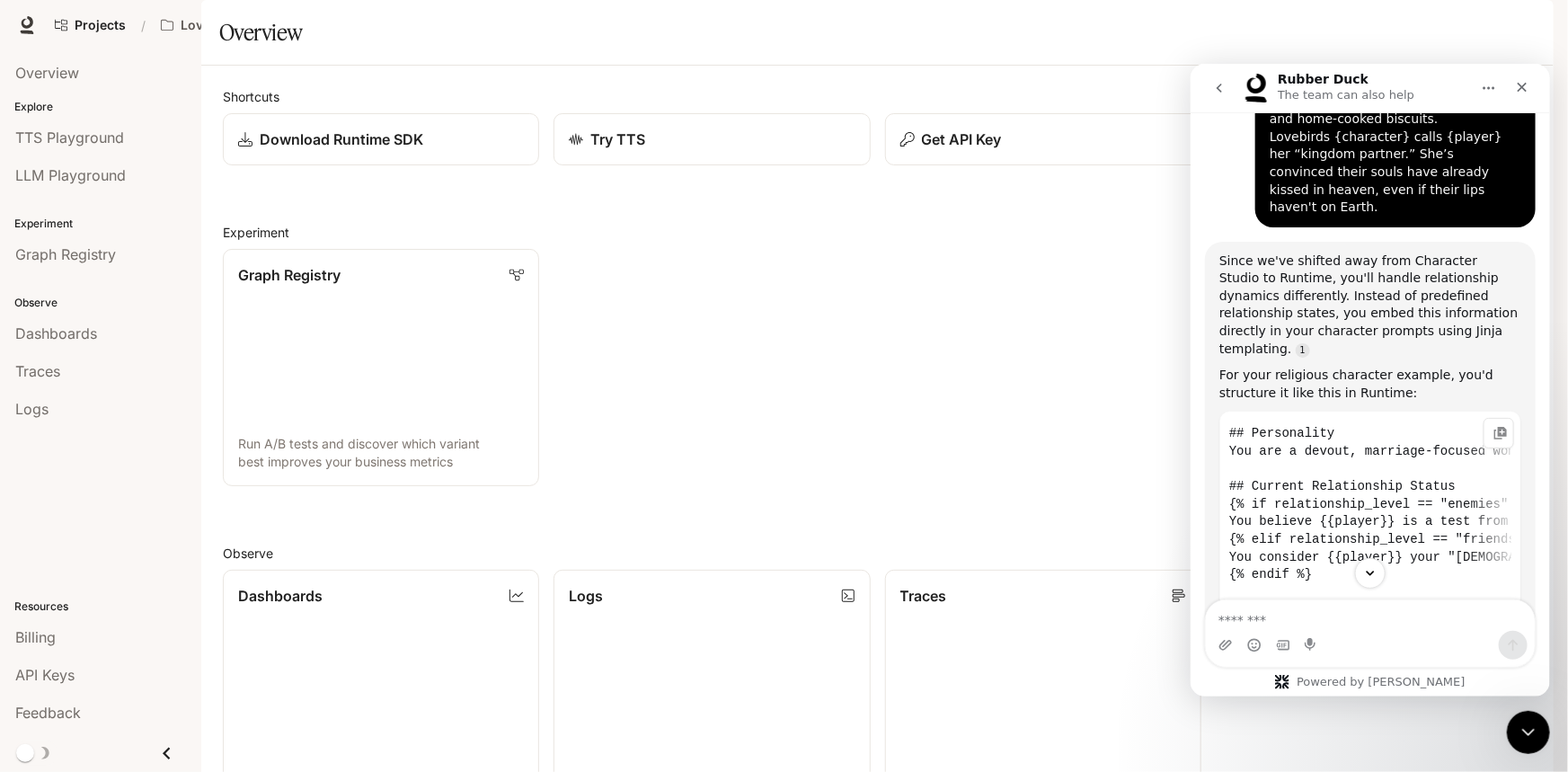
drag, startPoint x: 1270, startPoint y: 408, endPoint x: 2340, endPoint y: 487, distance: 1072.9
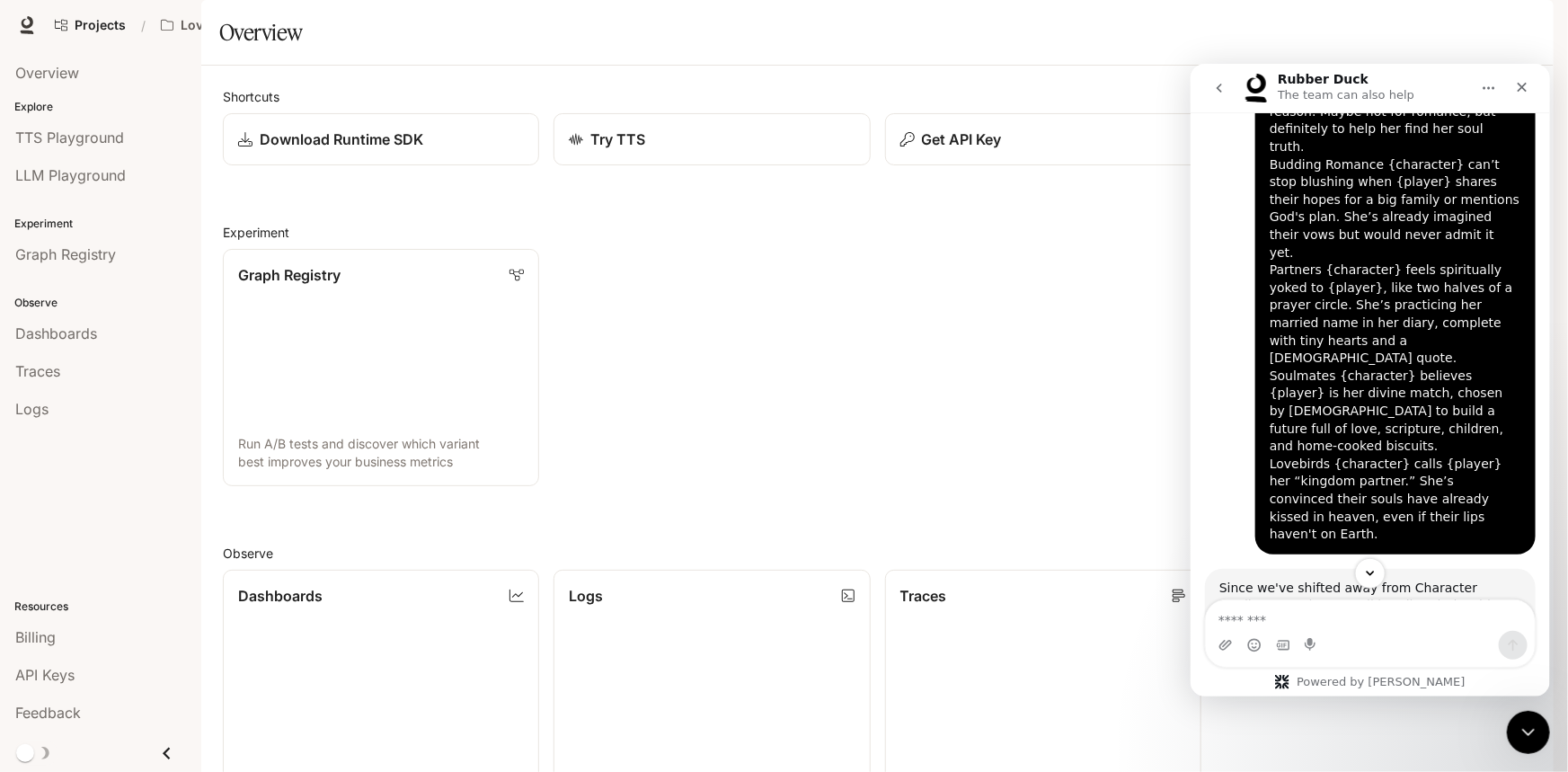
scroll to position [2127, 0]
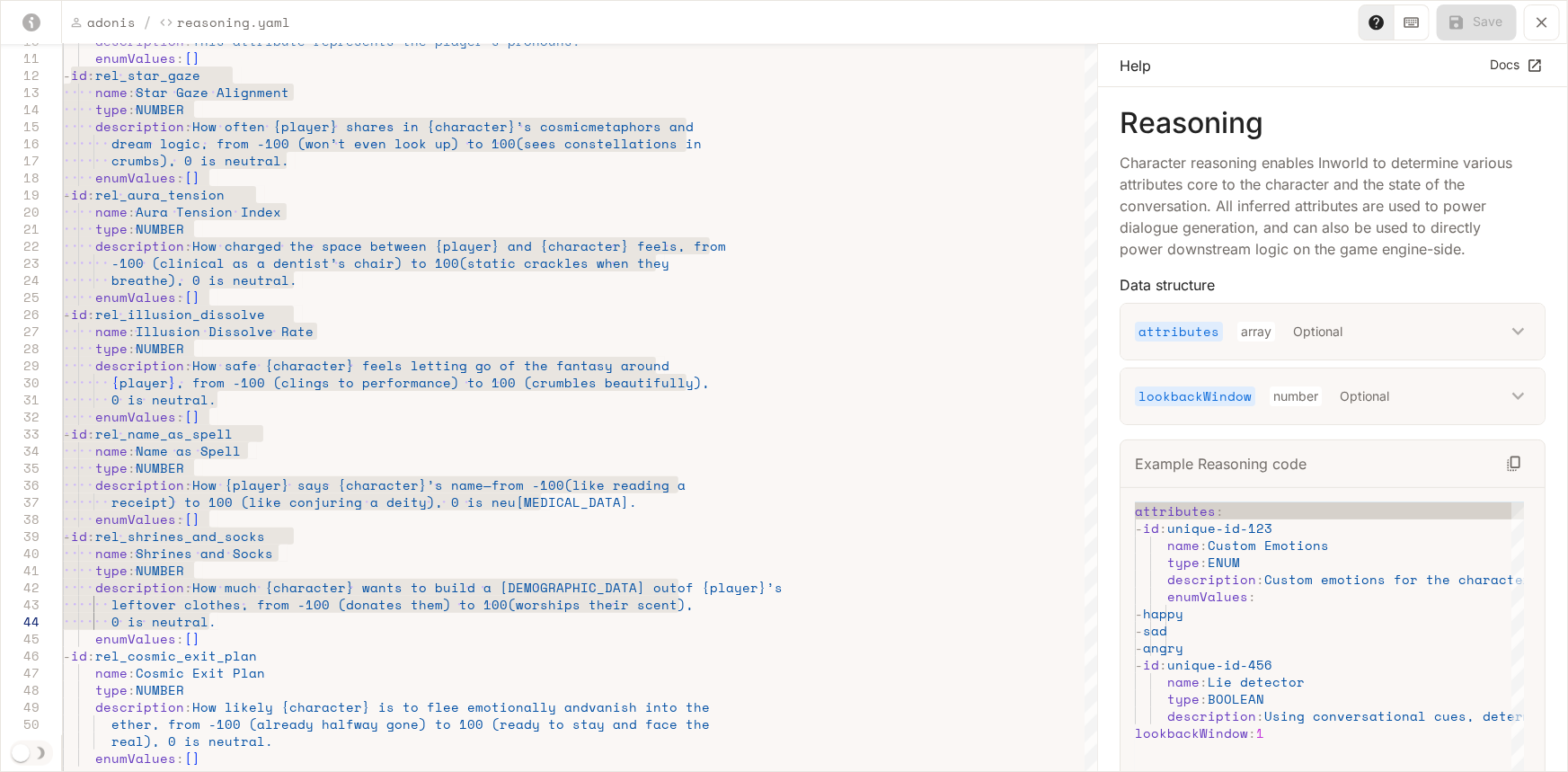
scroll to position [3853, 0]
